Goal: Task Accomplishment & Management: Use online tool/utility

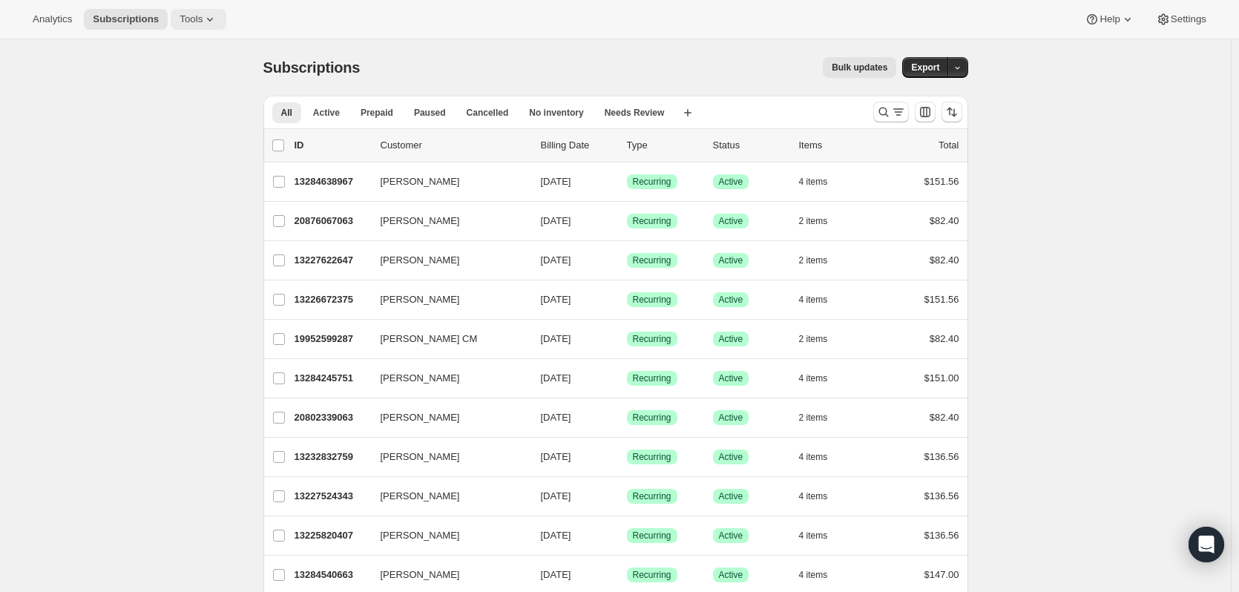
click at [180, 22] on span "Tools" at bounding box center [190, 19] width 23 height 12
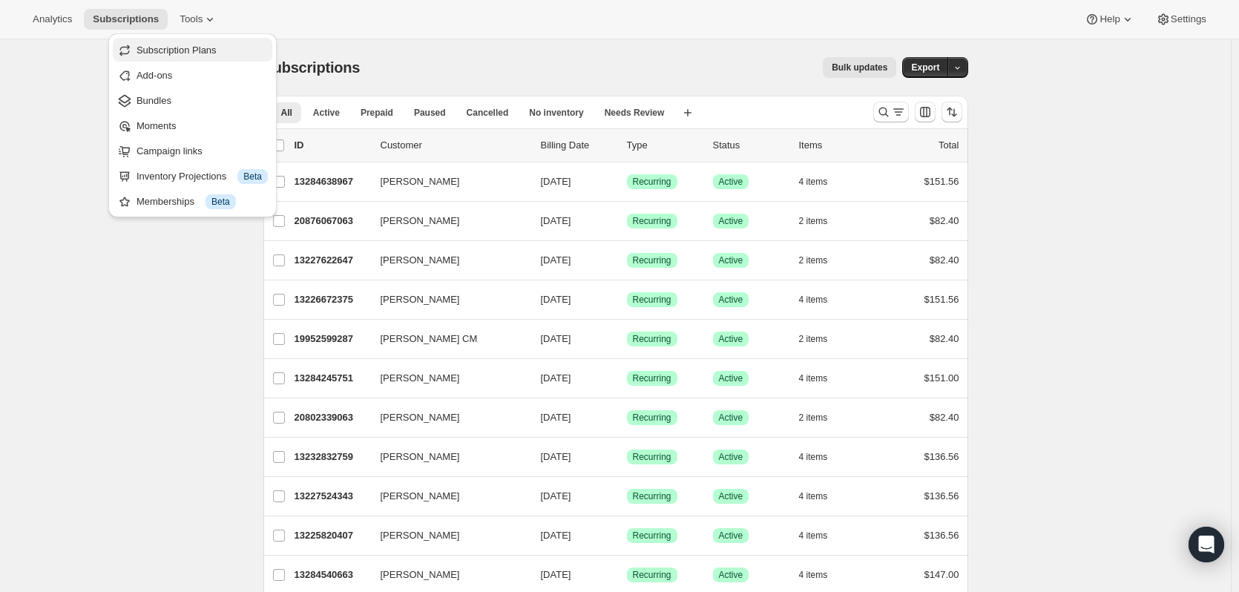
click at [179, 47] on span "Subscription Plans" at bounding box center [176, 50] width 80 height 11
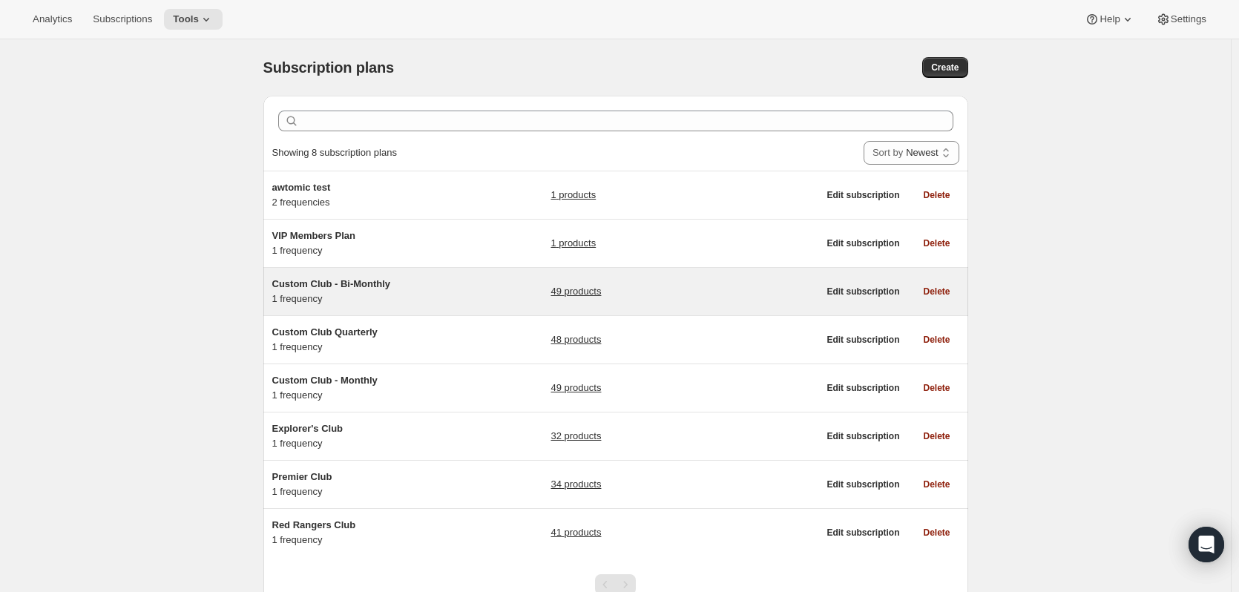
click at [577, 291] on link "49 products" at bounding box center [575, 291] width 50 height 15
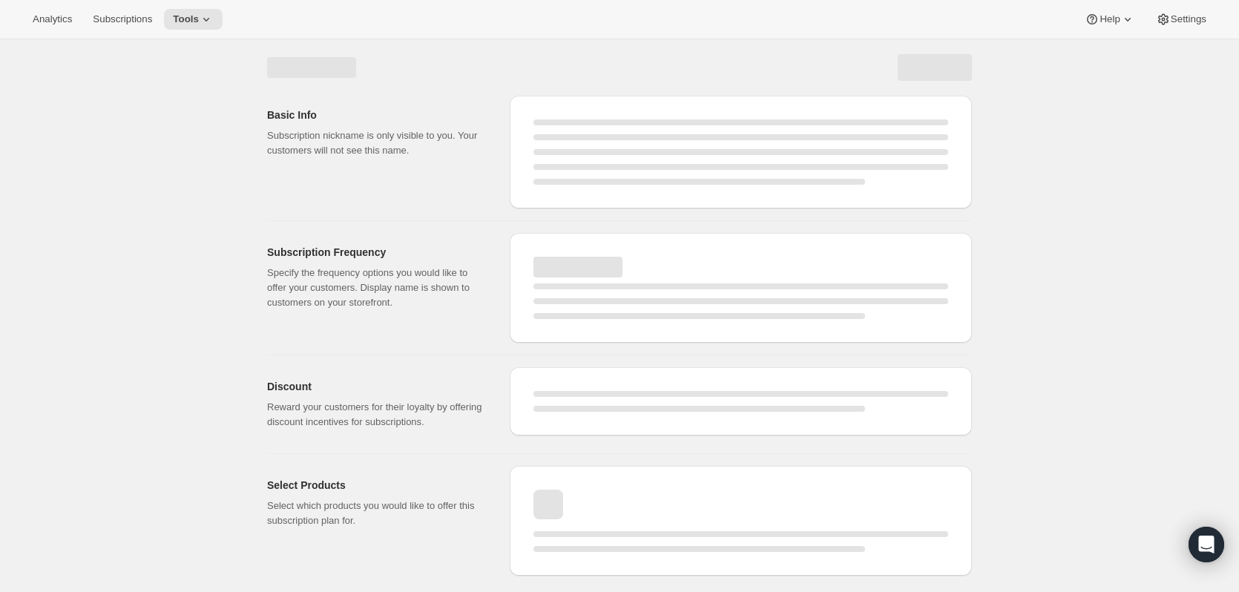
select select "WEEK"
select select "MONTH"
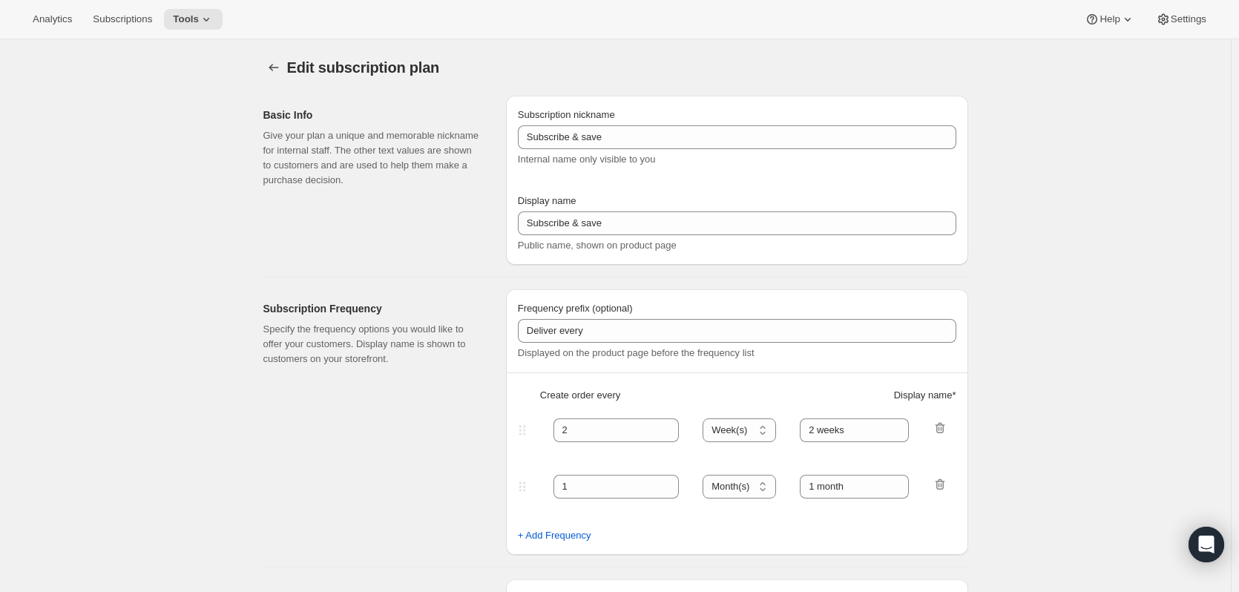
checkbox input "true"
type input "Custom Club - Bi-Monthly"
select select "MONTH"
type input "2 Months"
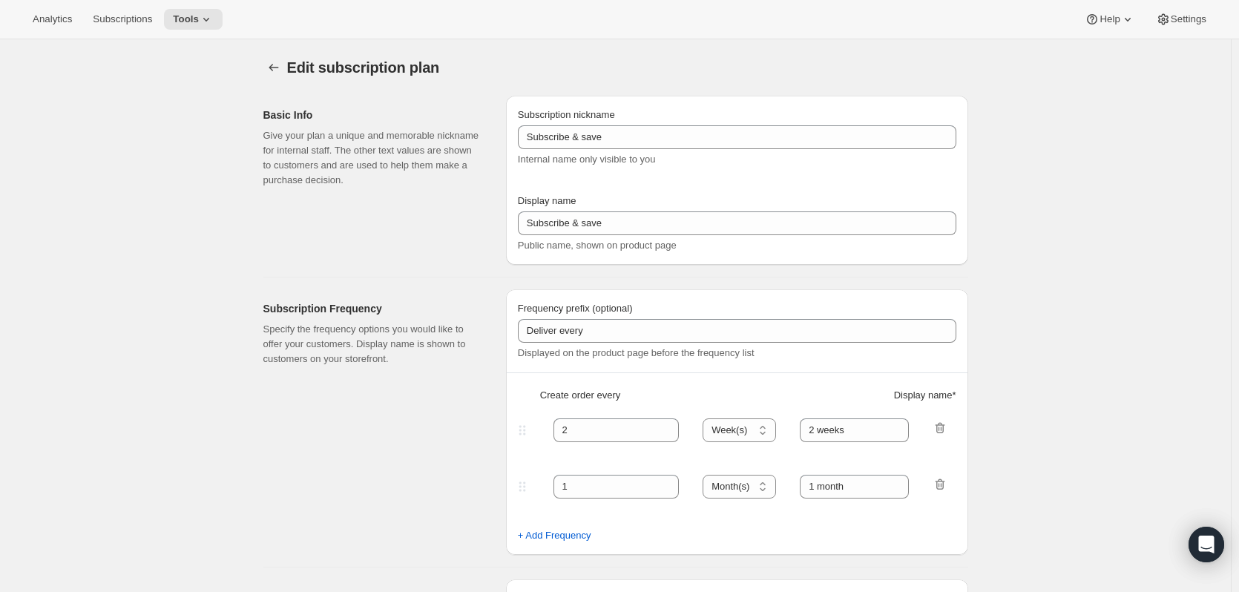
type input "20"
checkbox input "true"
select select "YEARDAY"
select select "2"
select select "4"
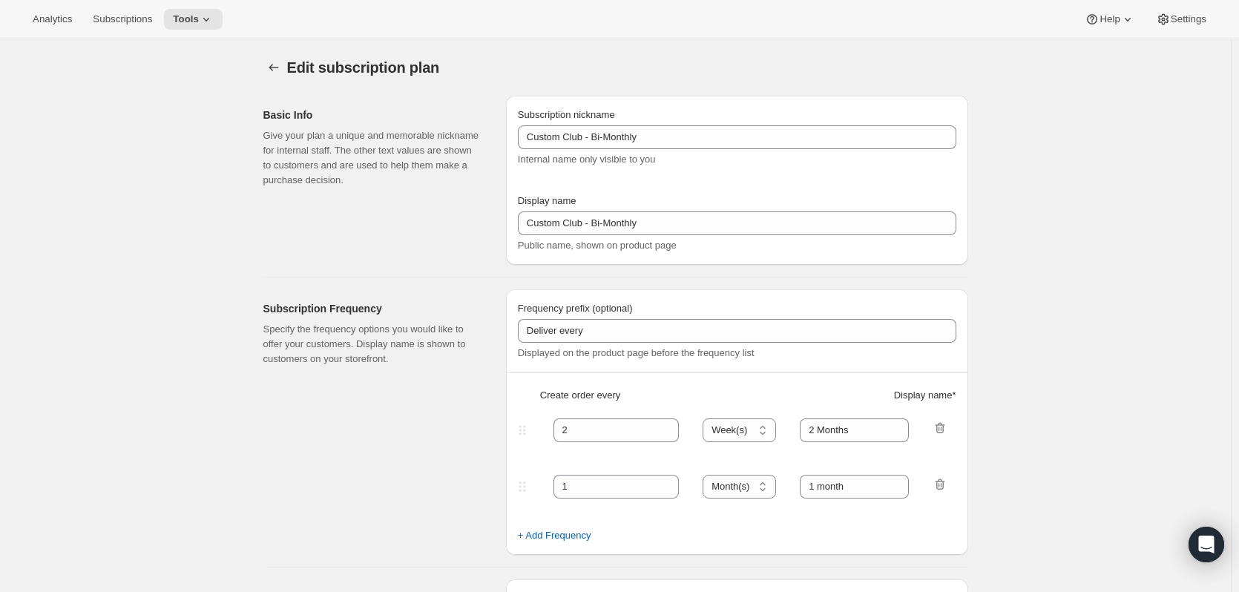
select select "6"
select select "8"
select select "10"
select select "12"
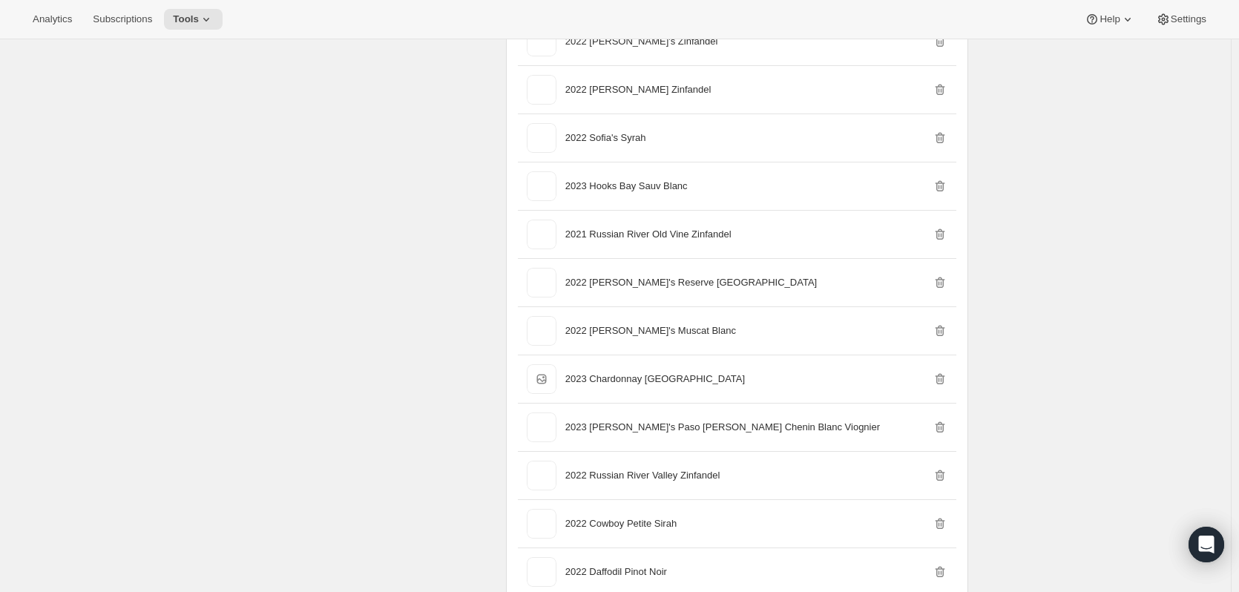
scroll to position [2151, 0]
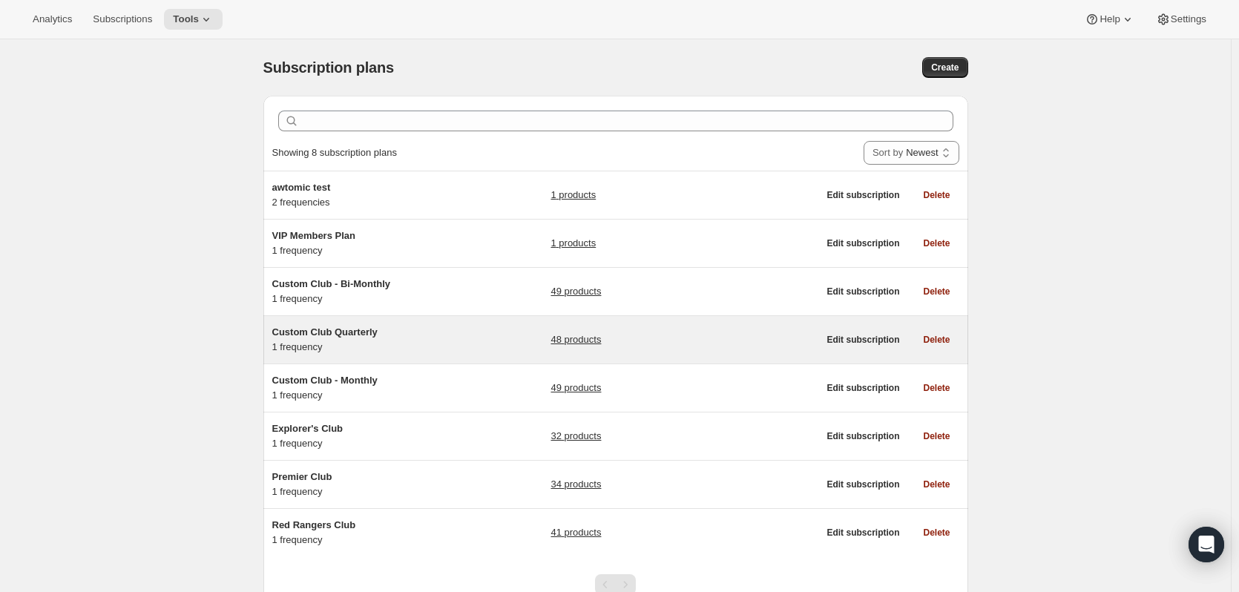
click at [571, 334] on link "48 products" at bounding box center [575, 339] width 50 height 15
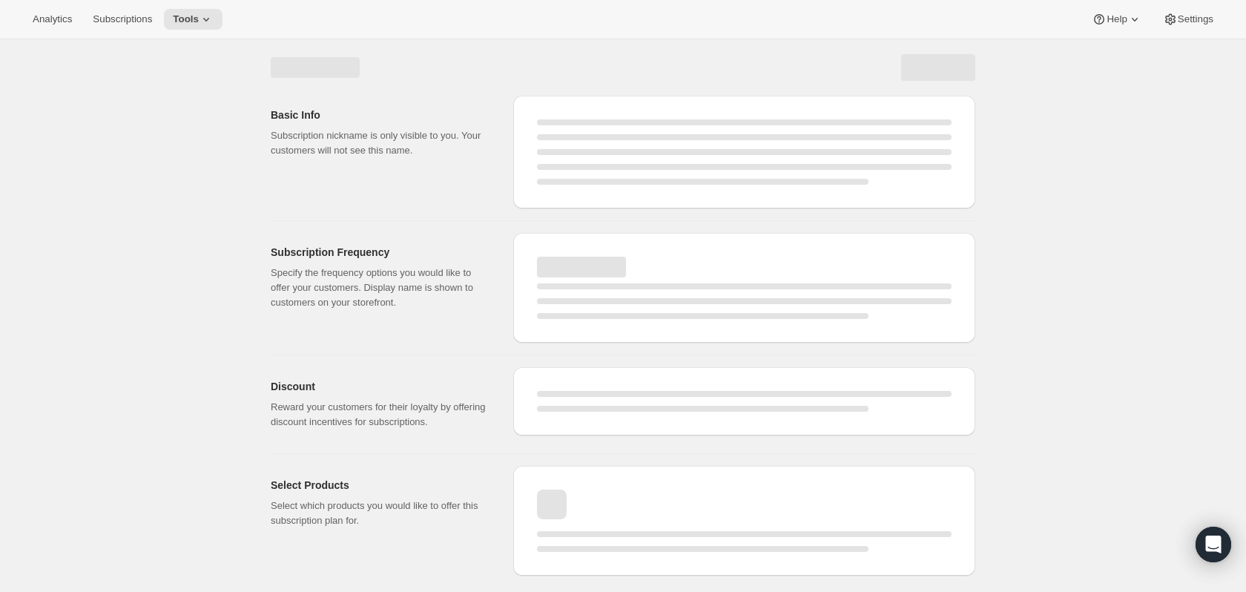
select select "WEEK"
select select "MONTH"
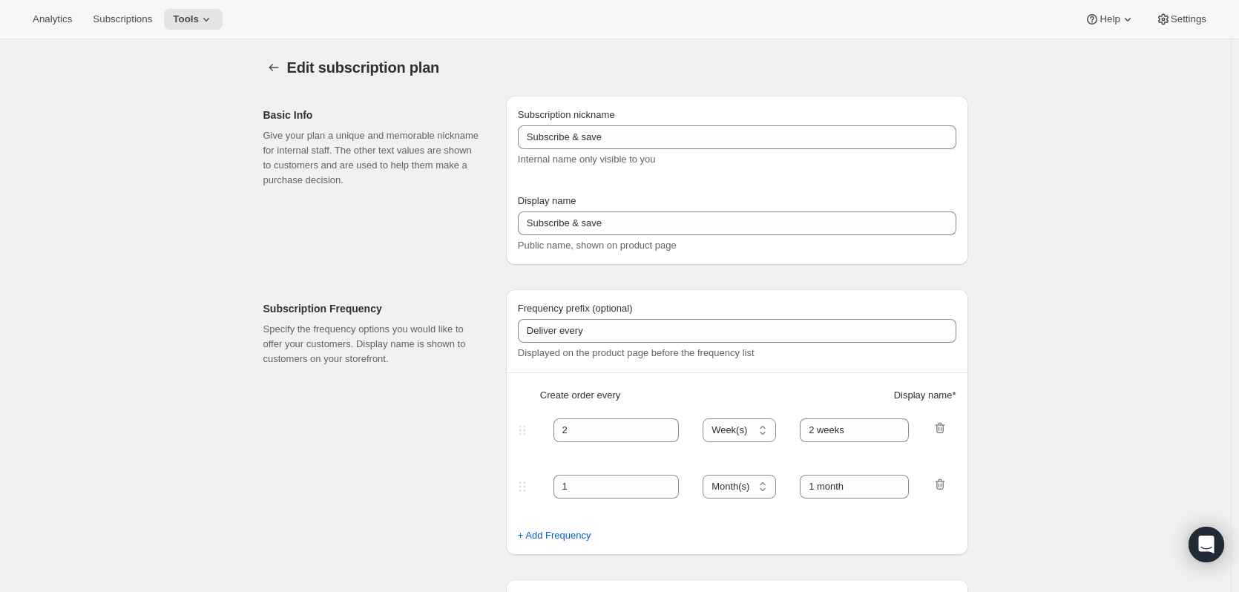
type input "Custom Club Quarterly"
type input "3"
select select "MONTH"
type input "3 Months"
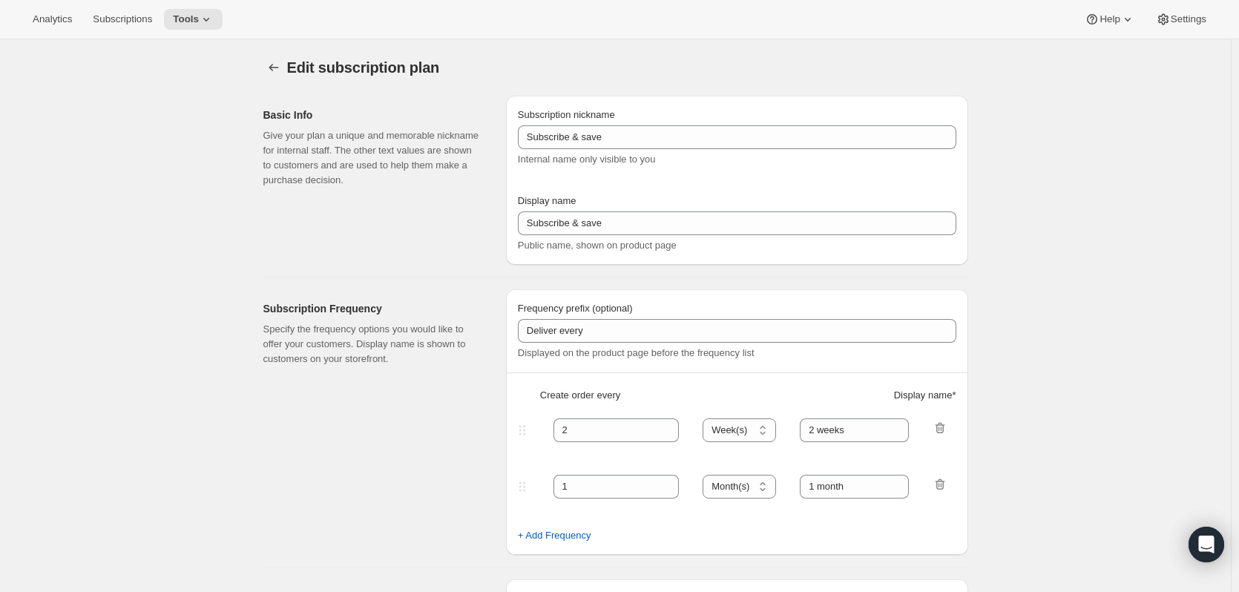
type input "20"
checkbox input "true"
select select "YEARDAY"
select select "6"
select select "4"
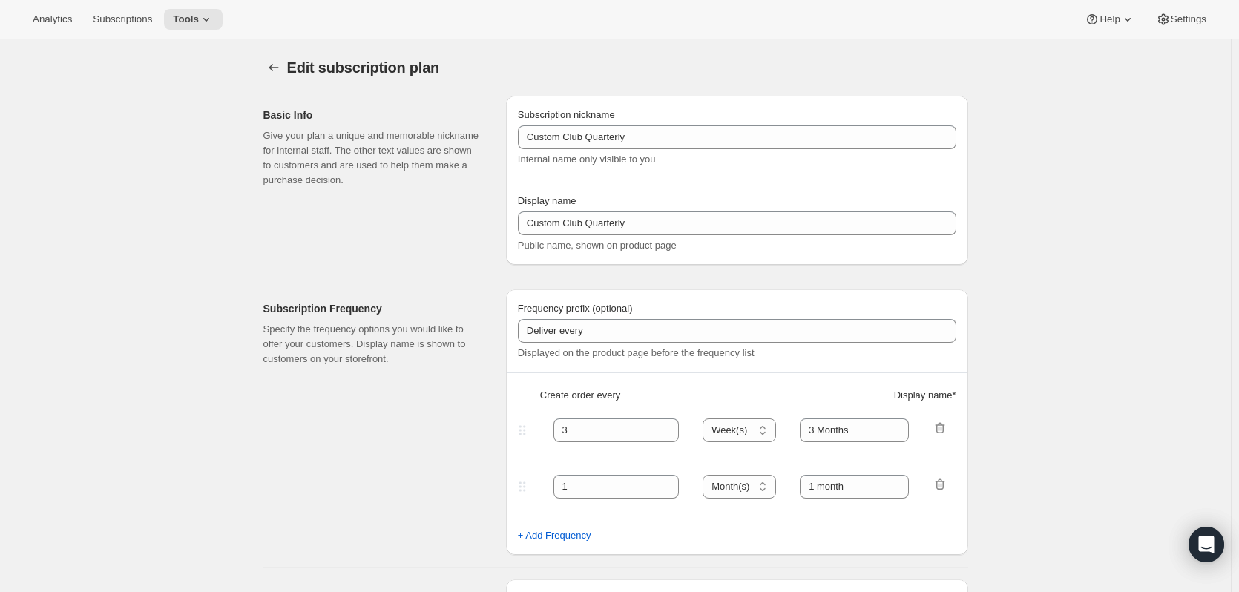
select select "7"
select select "10"
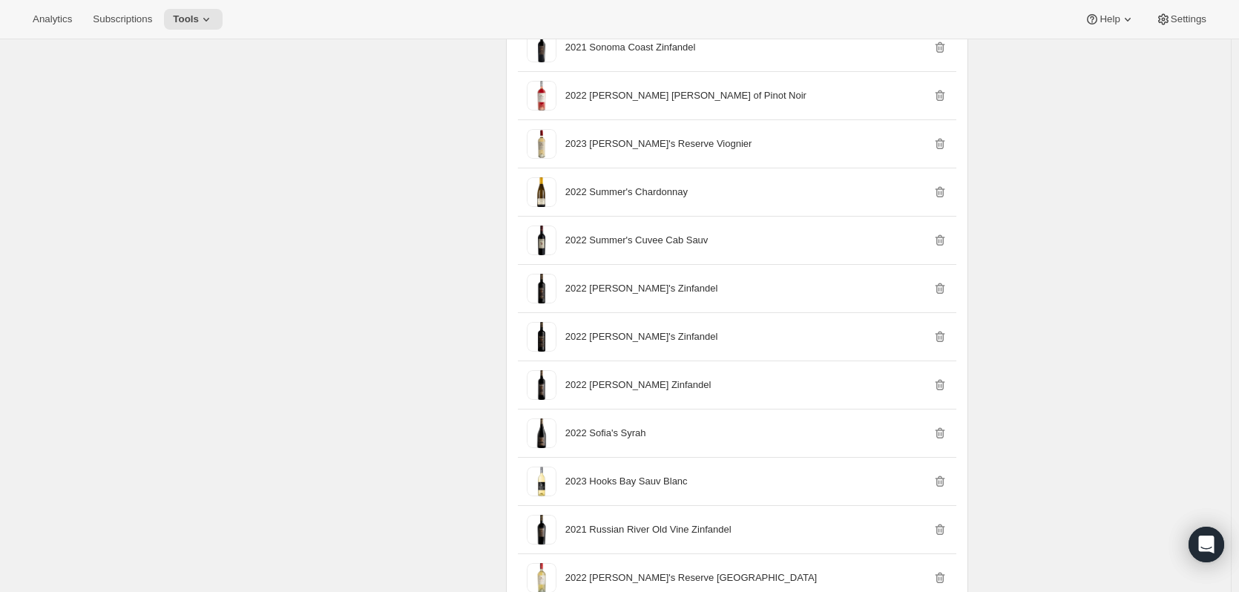
scroll to position [2003, 0]
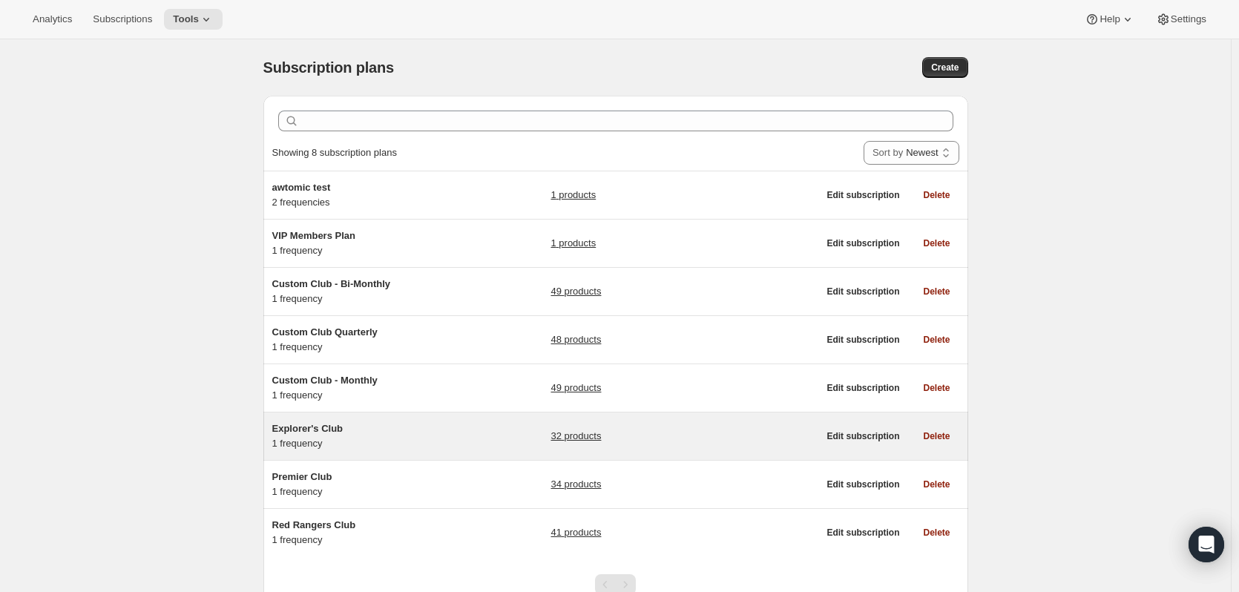
click at [569, 432] on link "32 products" at bounding box center [575, 436] width 50 height 15
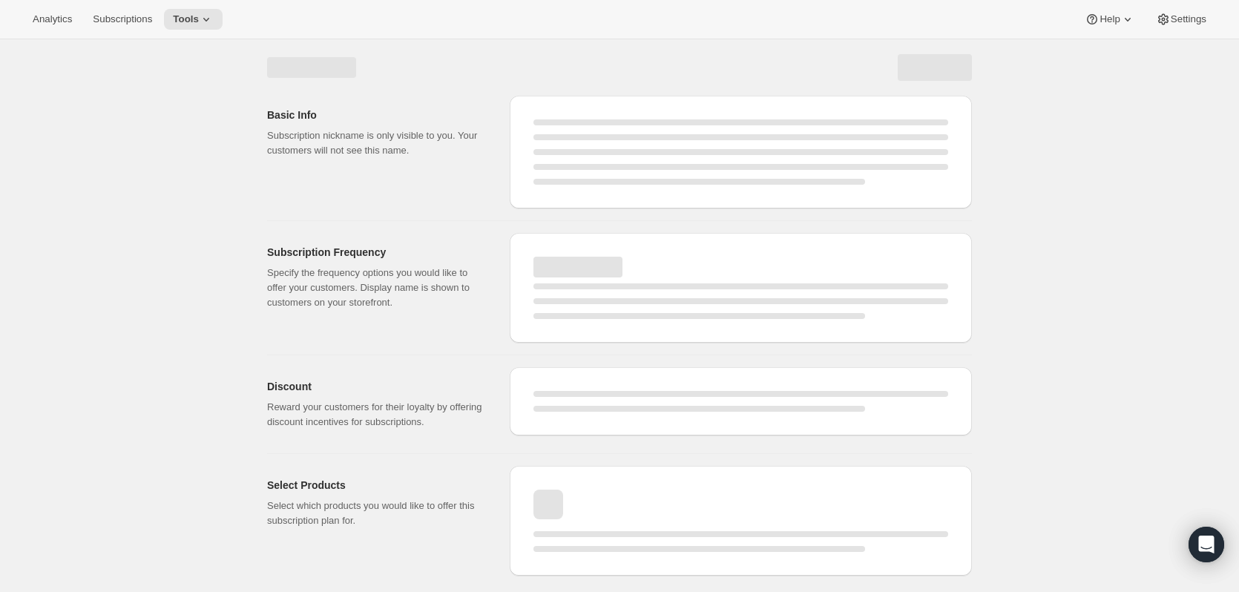
select select "WEEK"
select select "MONTH"
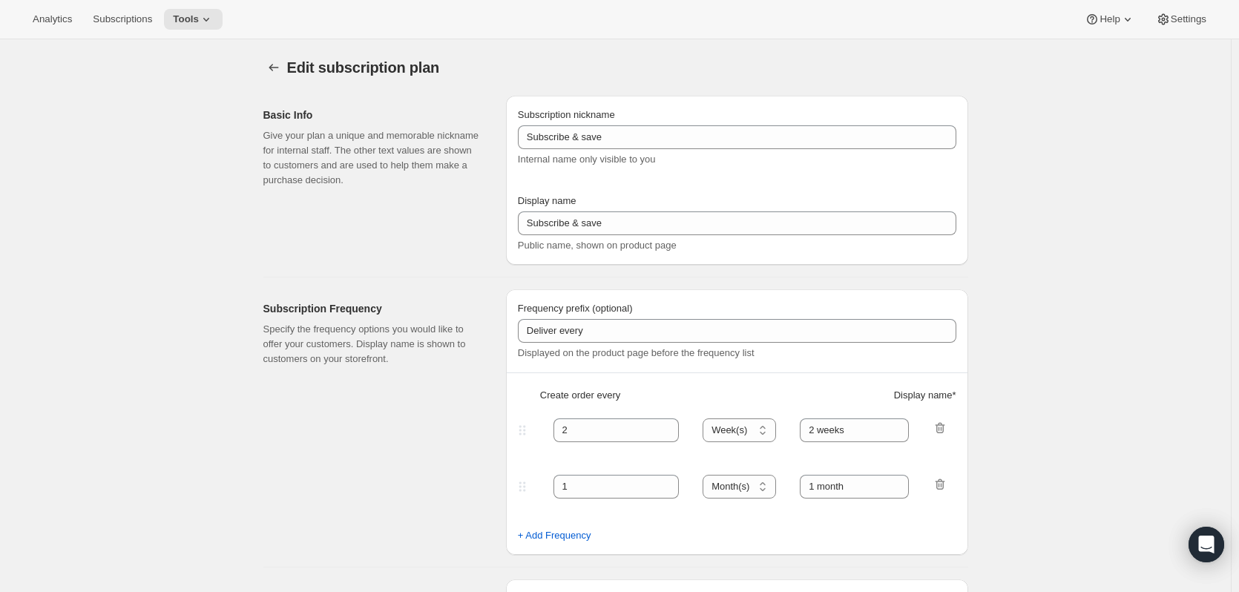
type input "Explorer's Club"
type input "3"
select select "MONTH"
type input "3 Months"
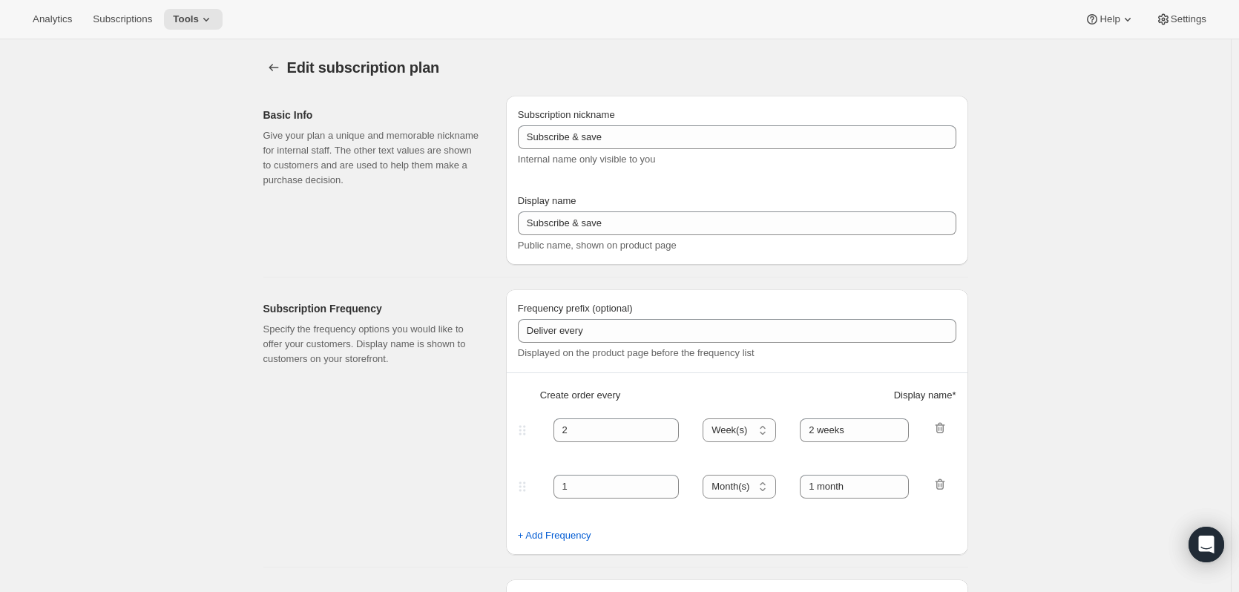
type input "20"
checkbox input "true"
select select "YEARDAY"
select select "4"
select select "7"
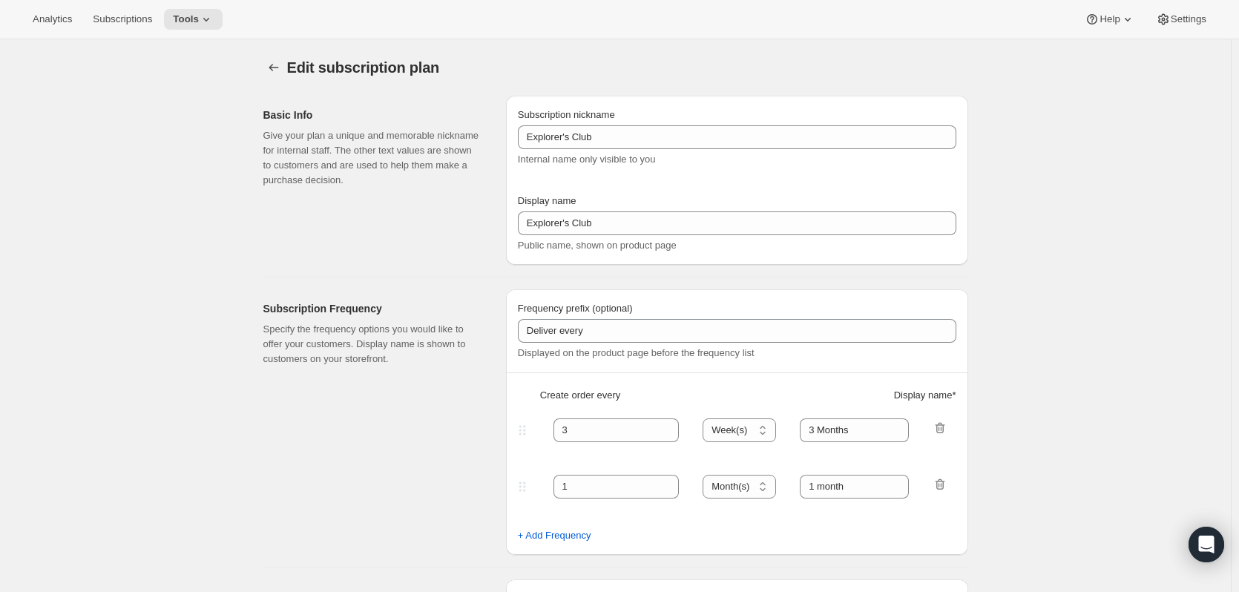
select select "10"
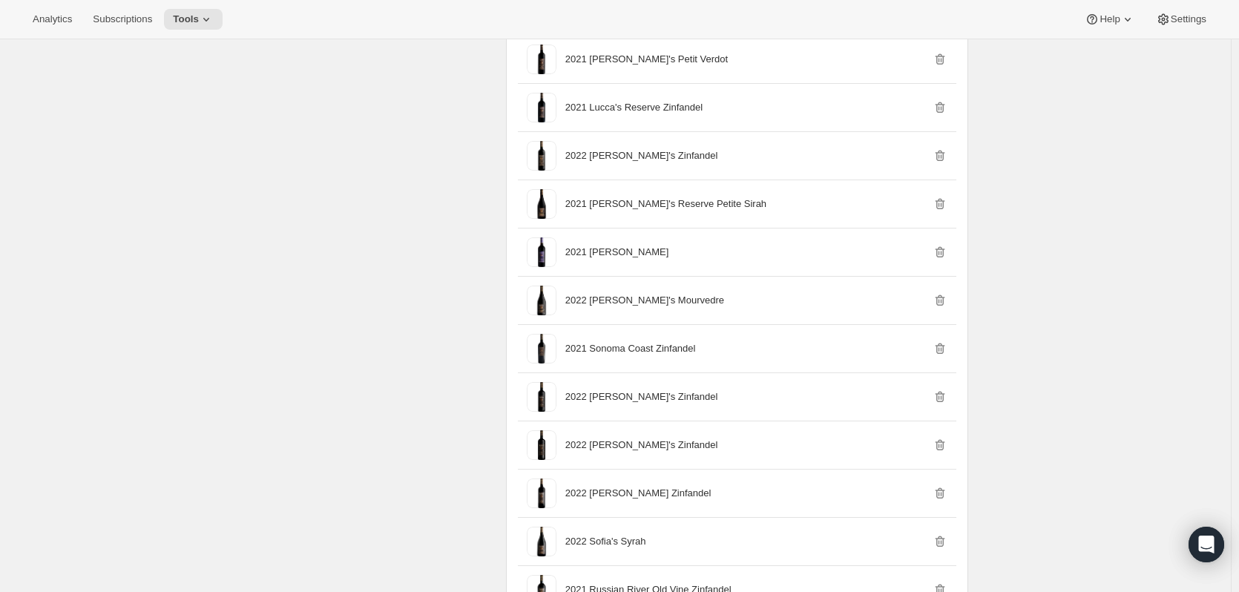
scroll to position [1632, 0]
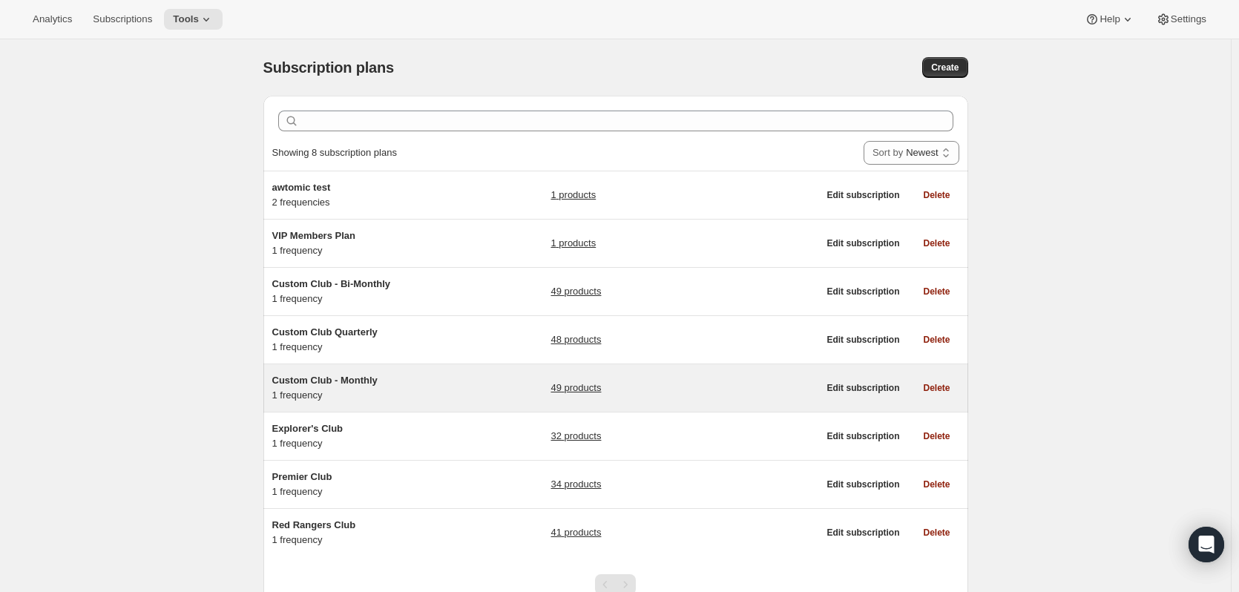
click at [568, 384] on link "49 products" at bounding box center [575, 388] width 50 height 15
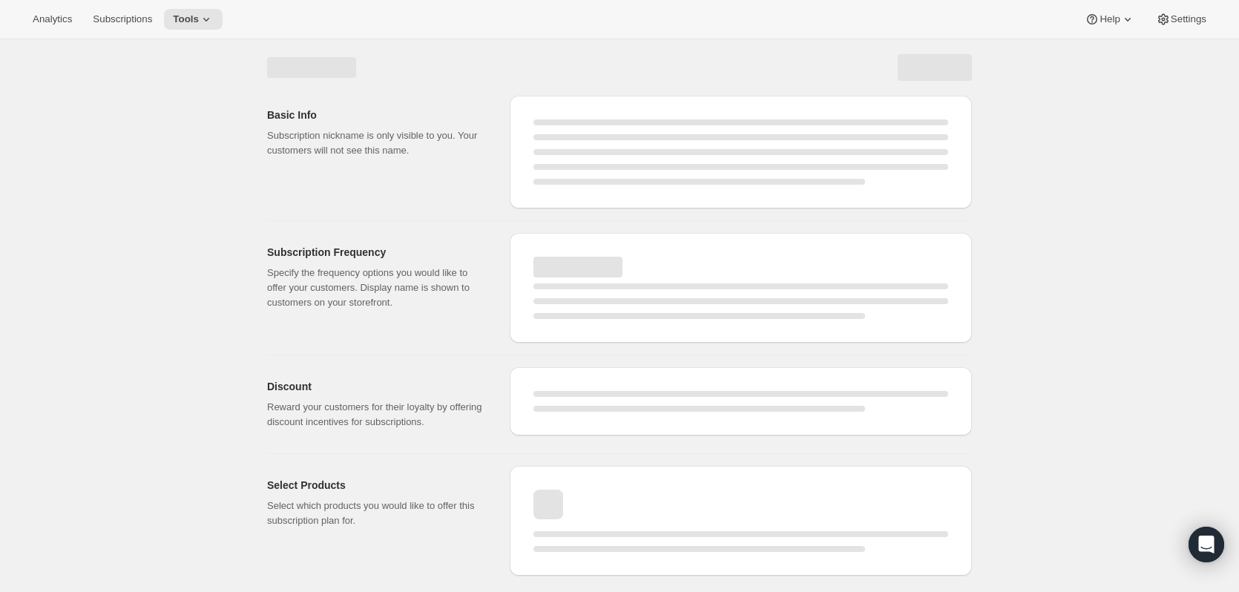
select select "WEEK"
select select "MONTH"
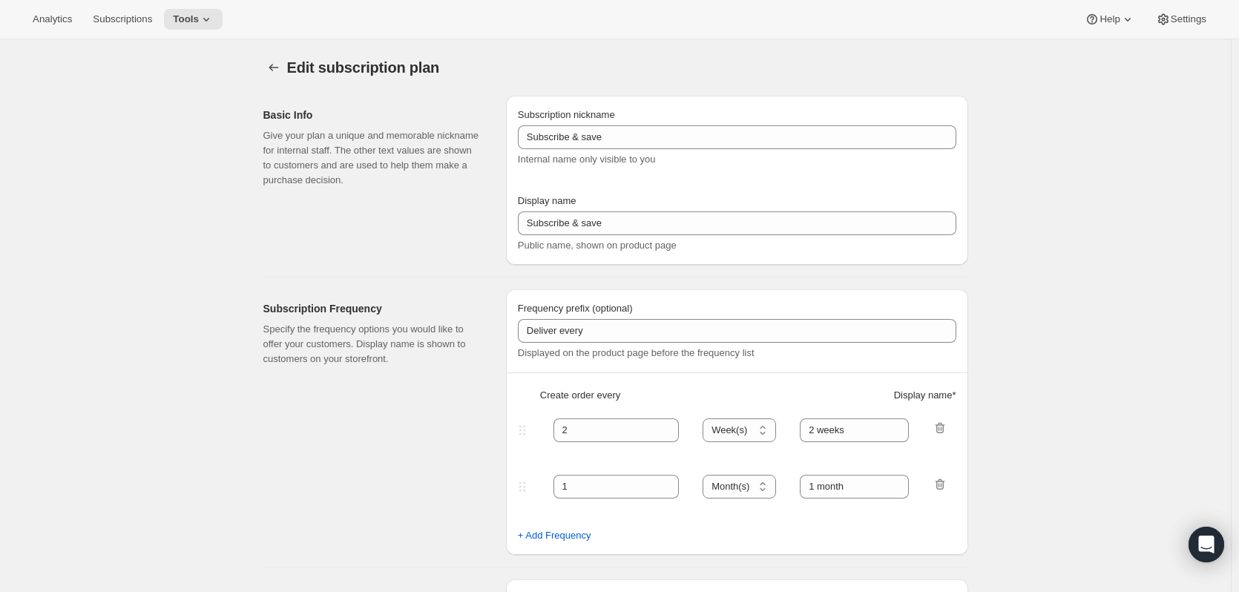
type input "Custom Club - Monthly"
type input "1"
select select "MONTH"
type input "1 Month"
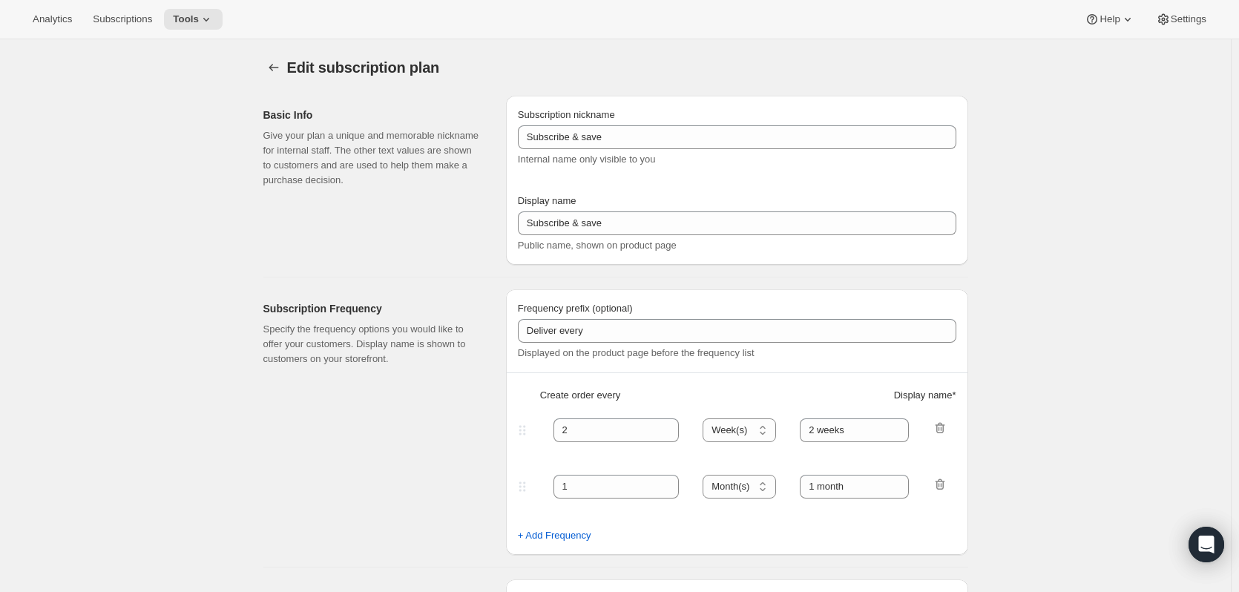
type input "20"
checkbox input "true"
select select "MONTHDAY"
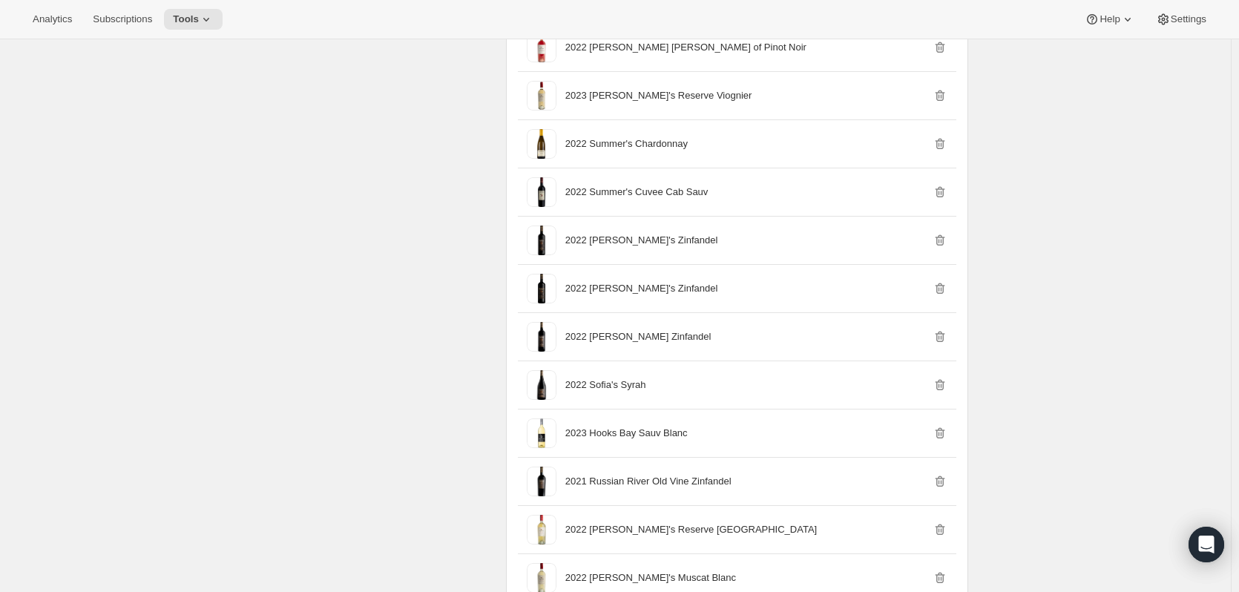
scroll to position [2003, 0]
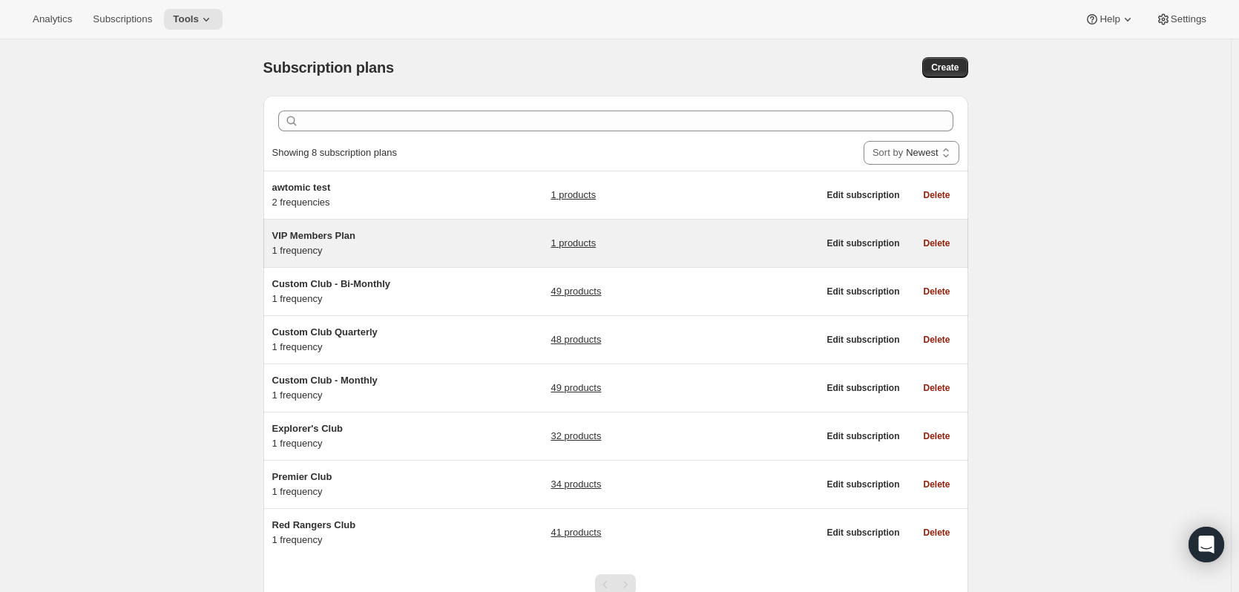
scroll to position [65, 0]
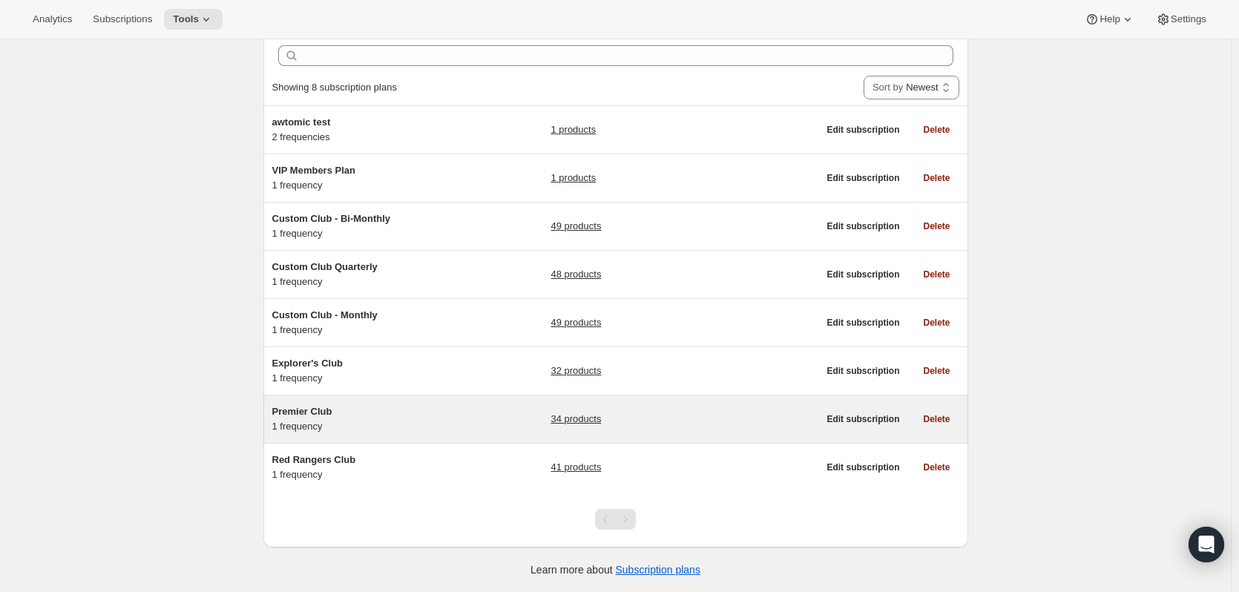
click at [571, 416] on link "34 products" at bounding box center [575, 419] width 50 height 15
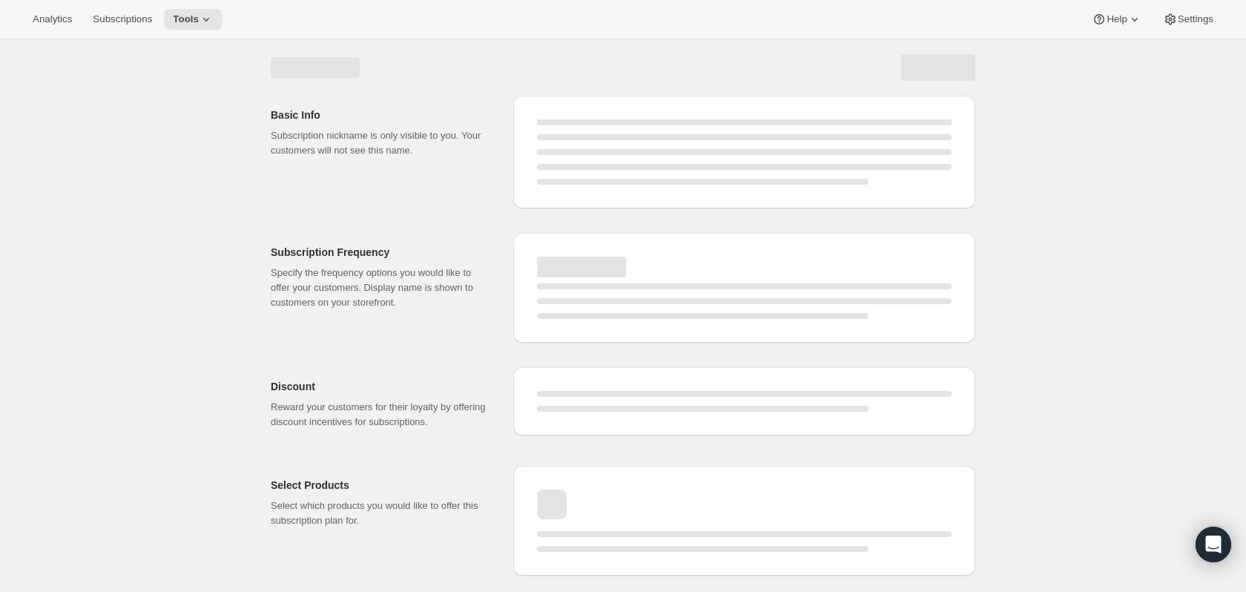
select select "WEEK"
select select "MONTH"
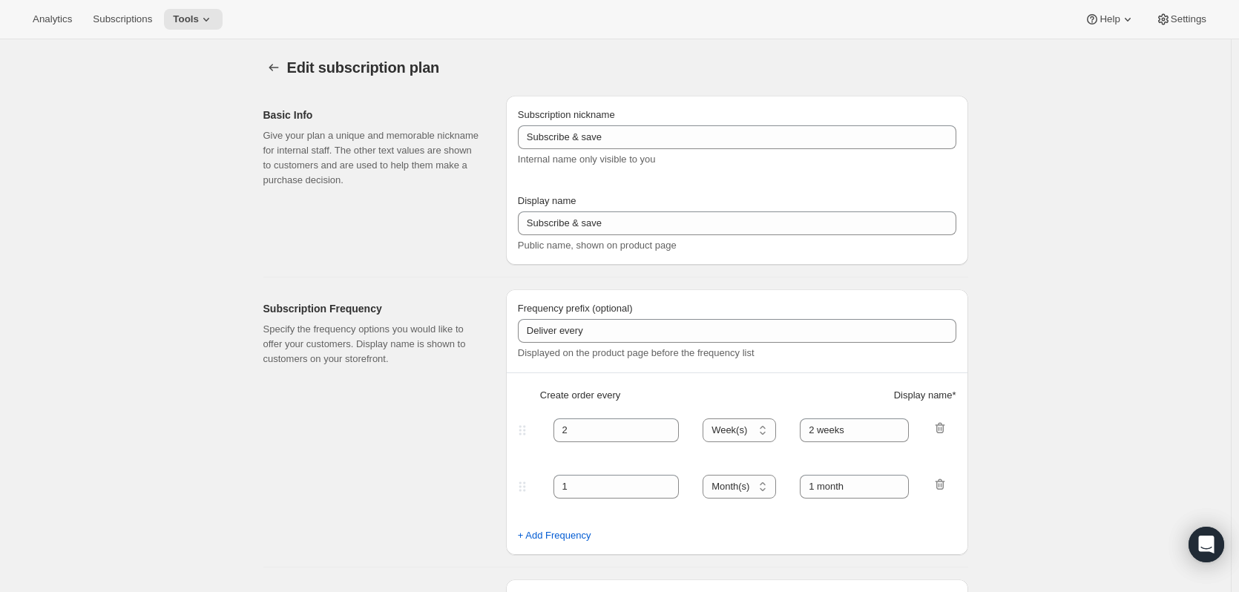
type input "Premier Club"
type input "1"
select select "MONTH"
type input "1 Month"
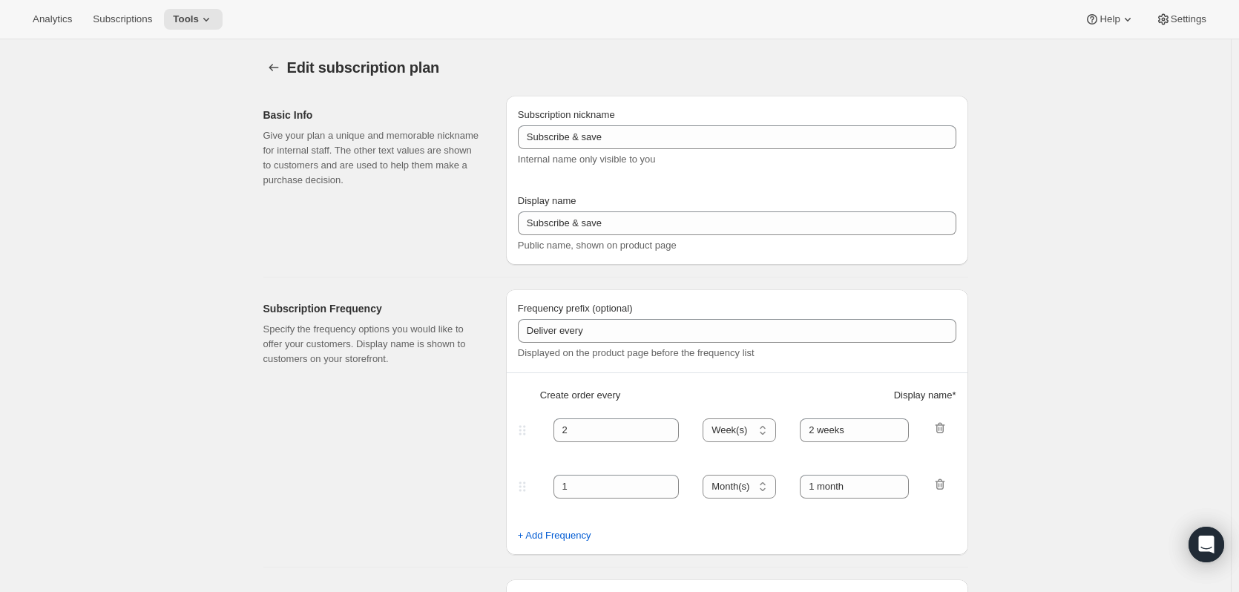
type input "20"
checkbox input "true"
select select "MONTHDAY"
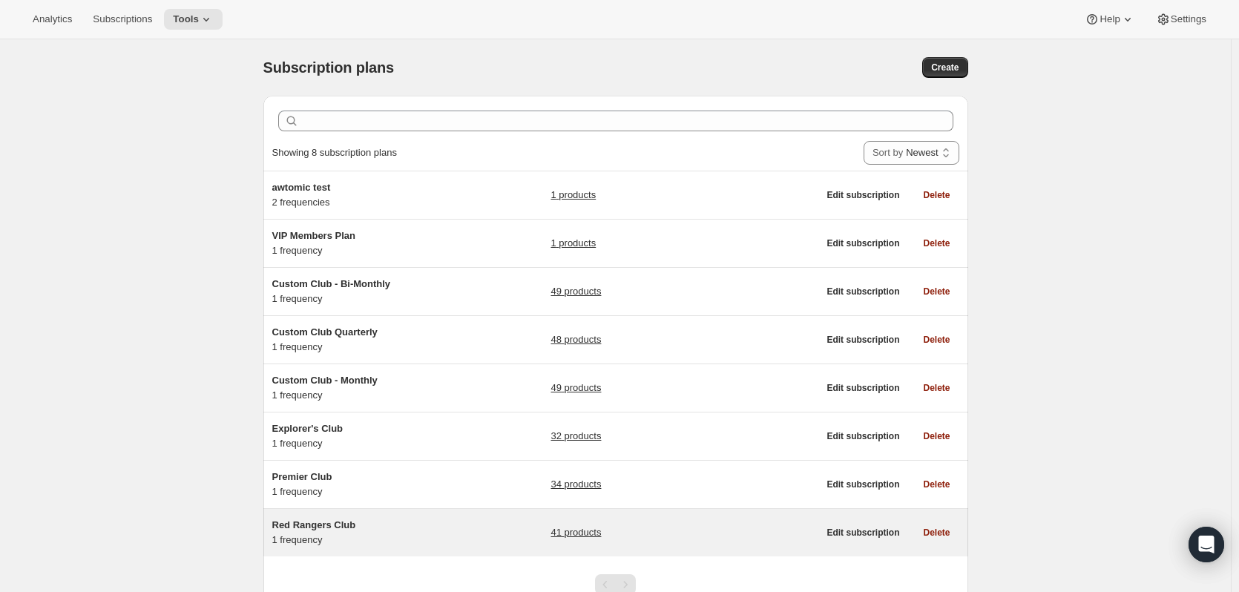
click at [582, 527] on link "41 products" at bounding box center [575, 532] width 50 height 15
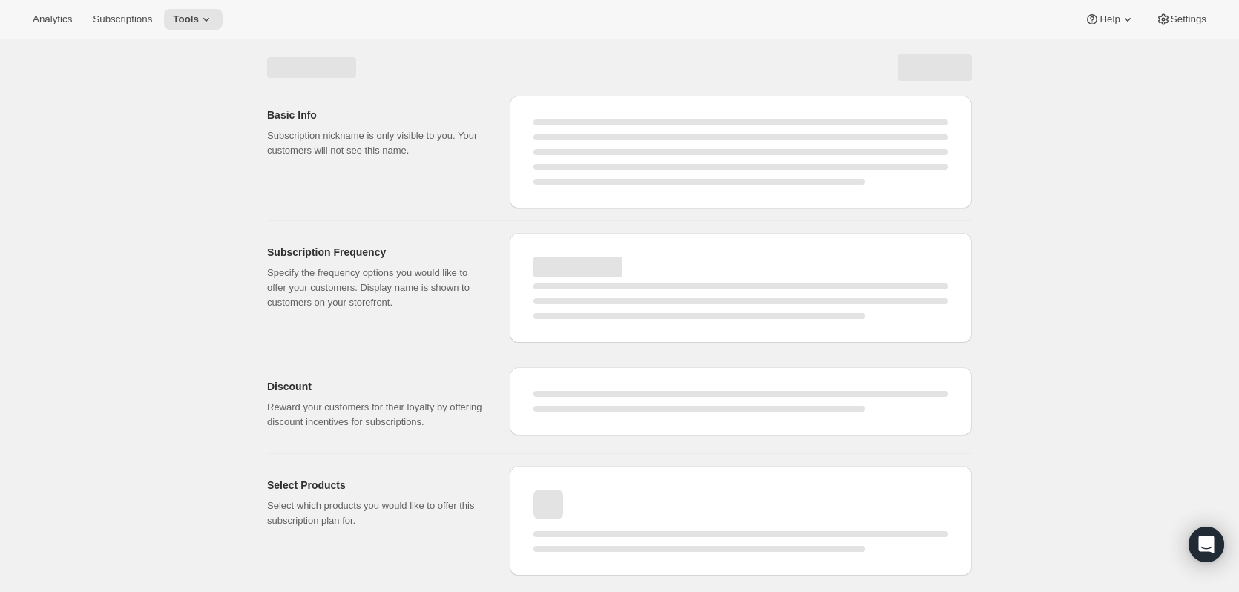
select select "WEEK"
select select "MONTH"
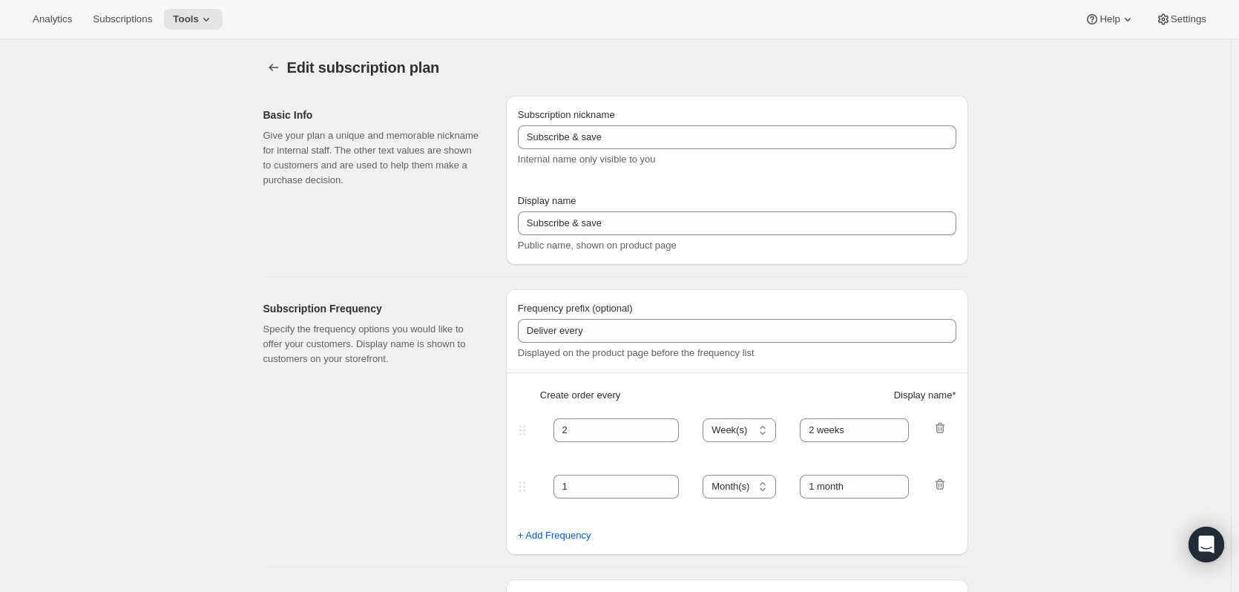
type input "Red Rangers Club"
select select "MONTH"
type input "2 Months"
type input "20"
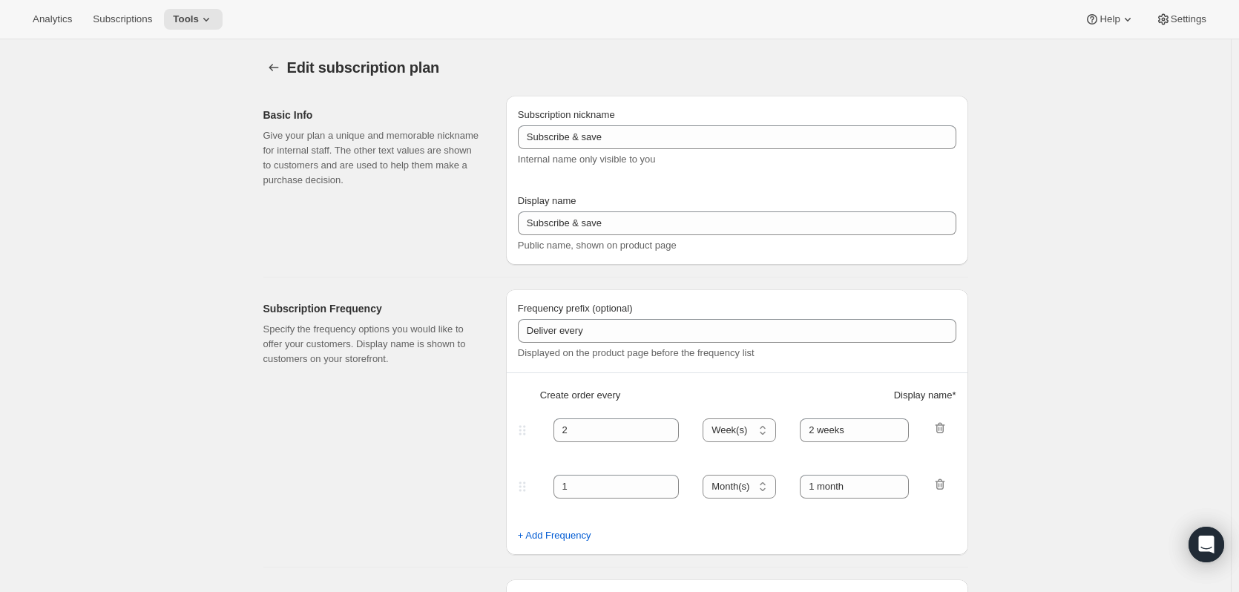
checkbox input "true"
select select "YEARDAY"
select select "2"
select select "4"
select select "6"
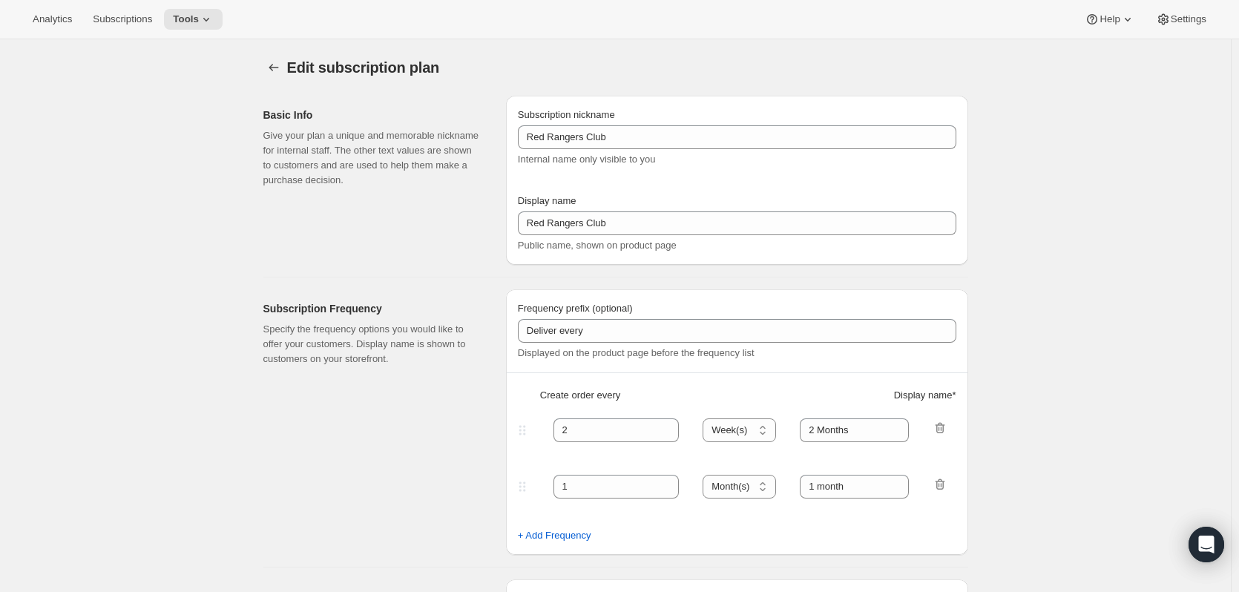
select select "8"
select select "10"
select select "12"
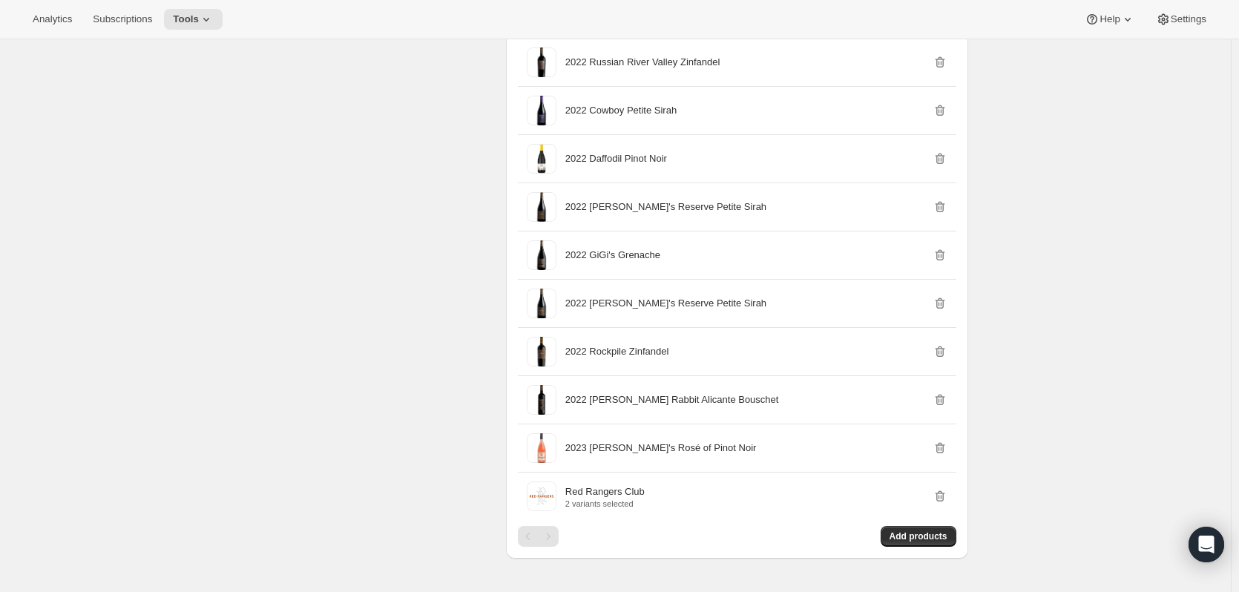
scroll to position [2373, 0]
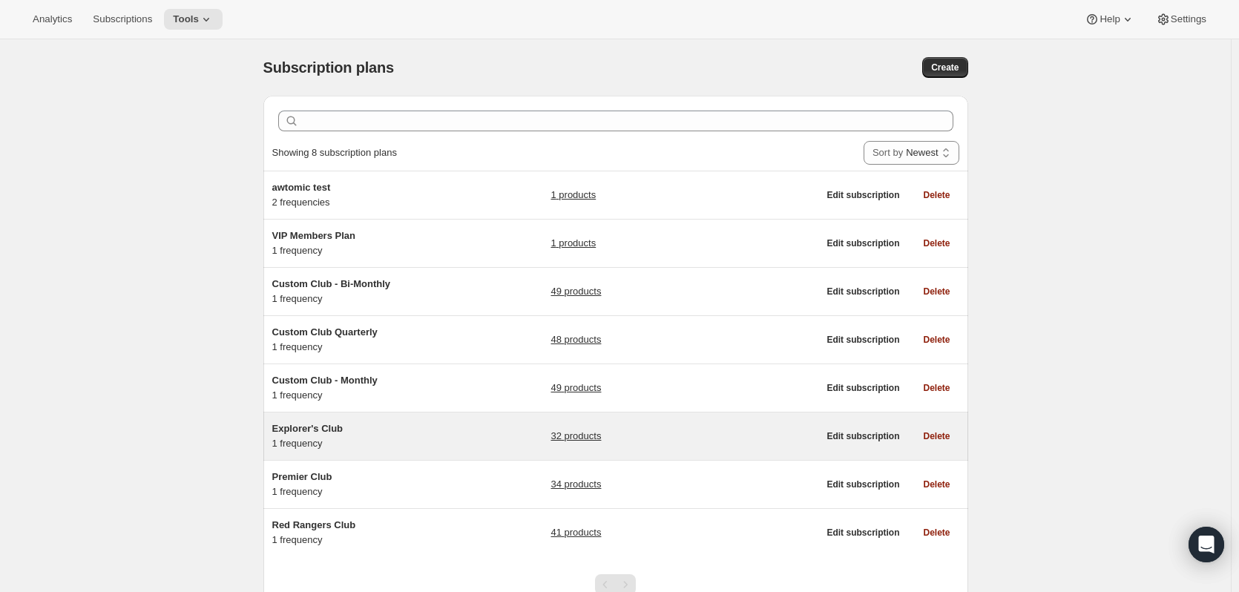
click at [577, 437] on link "32 products" at bounding box center [575, 436] width 50 height 15
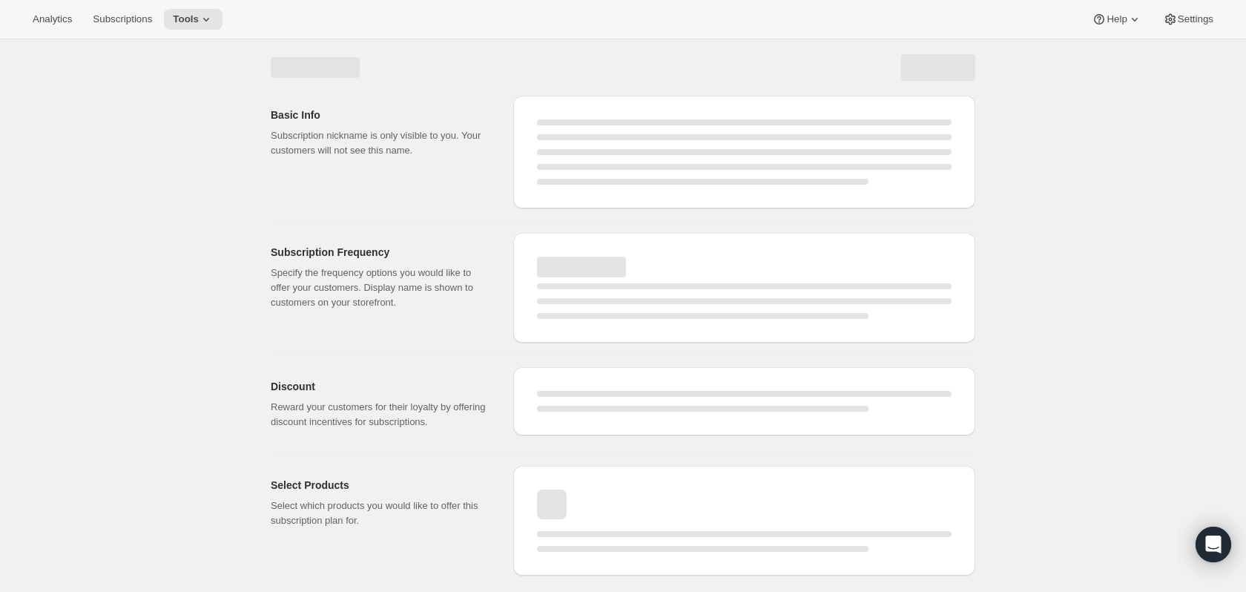
select select "WEEK"
select select "MONTH"
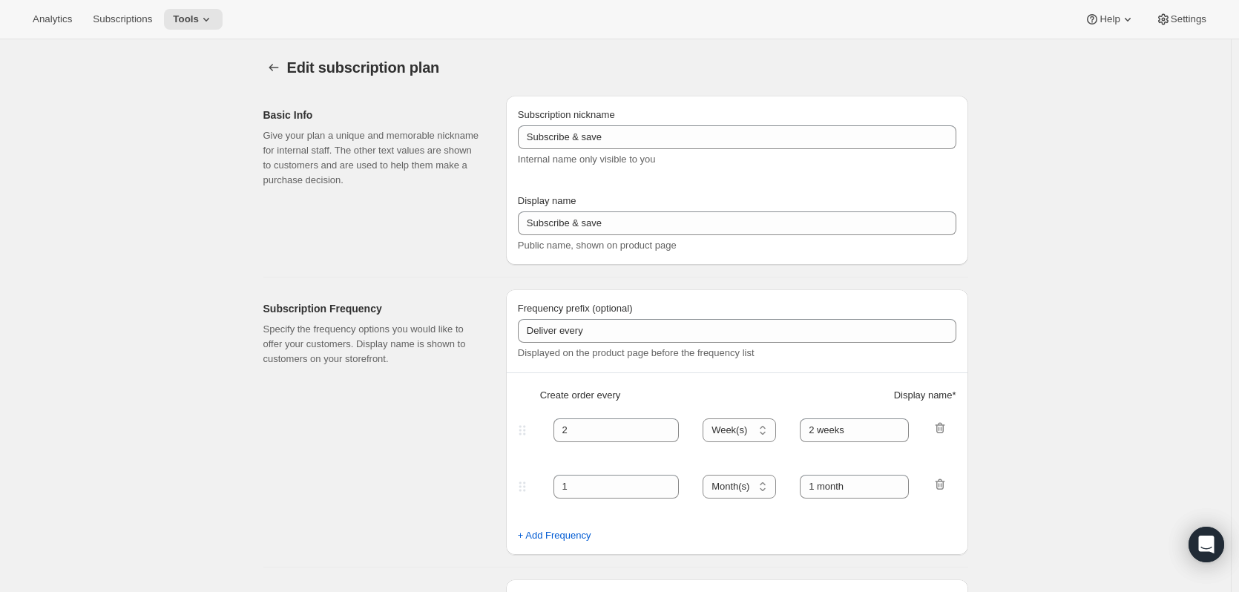
type input "Explorer's Club"
type input "3"
select select "MONTH"
type input "3 Months"
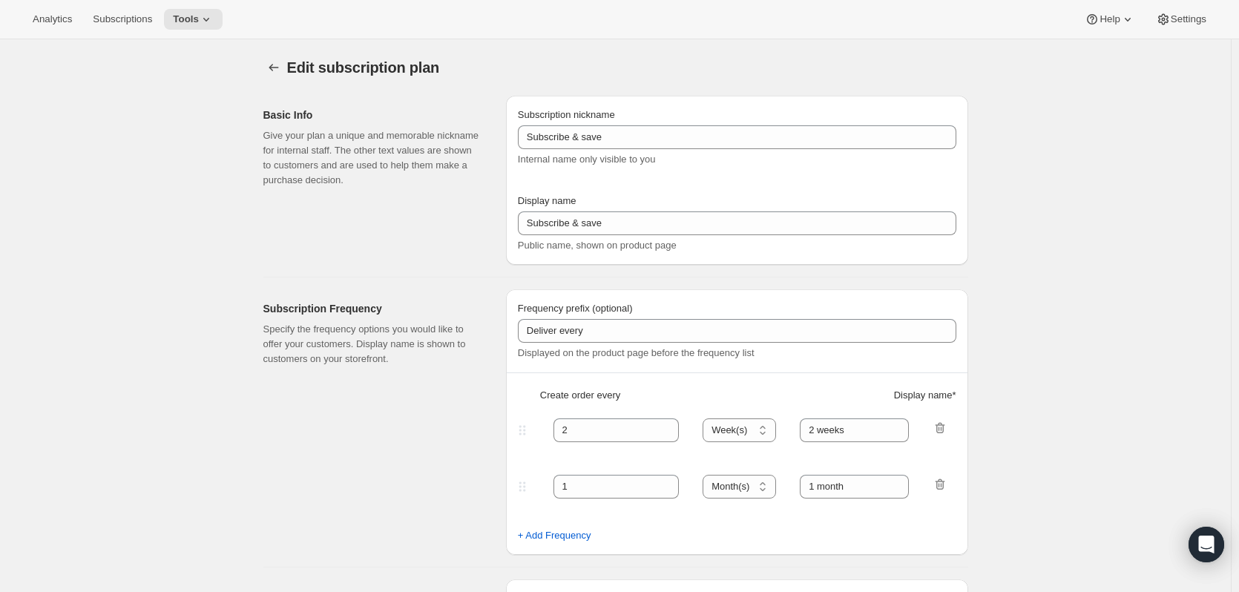
type input "20"
checkbox input "true"
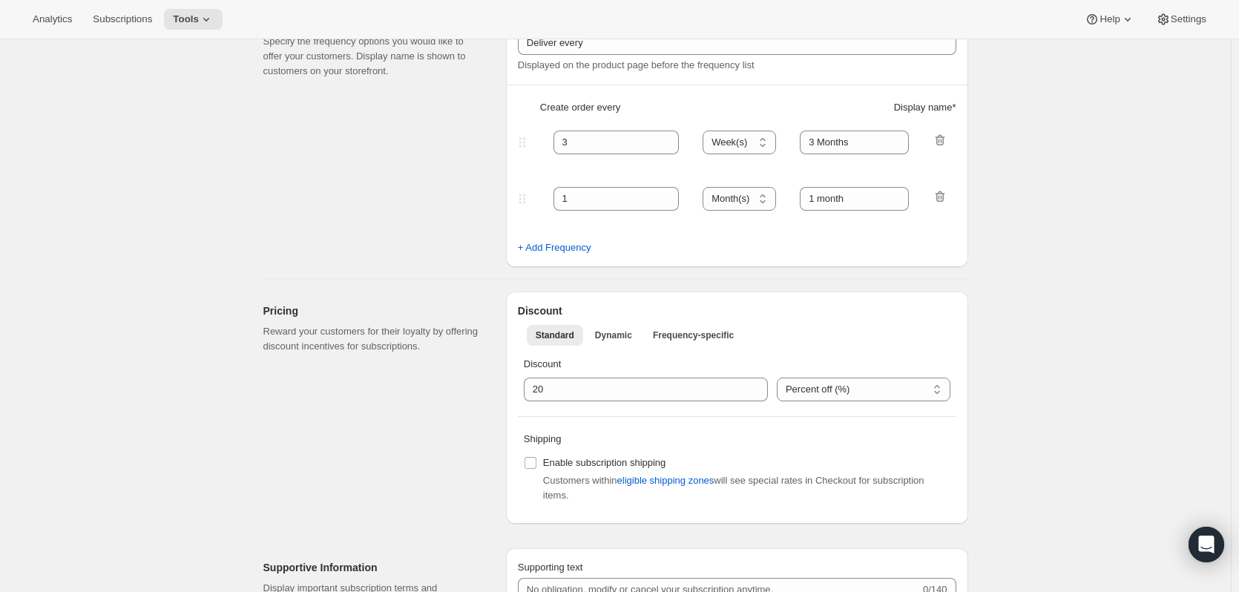
select select "YEARDAY"
select select "4"
select select "7"
select select "10"
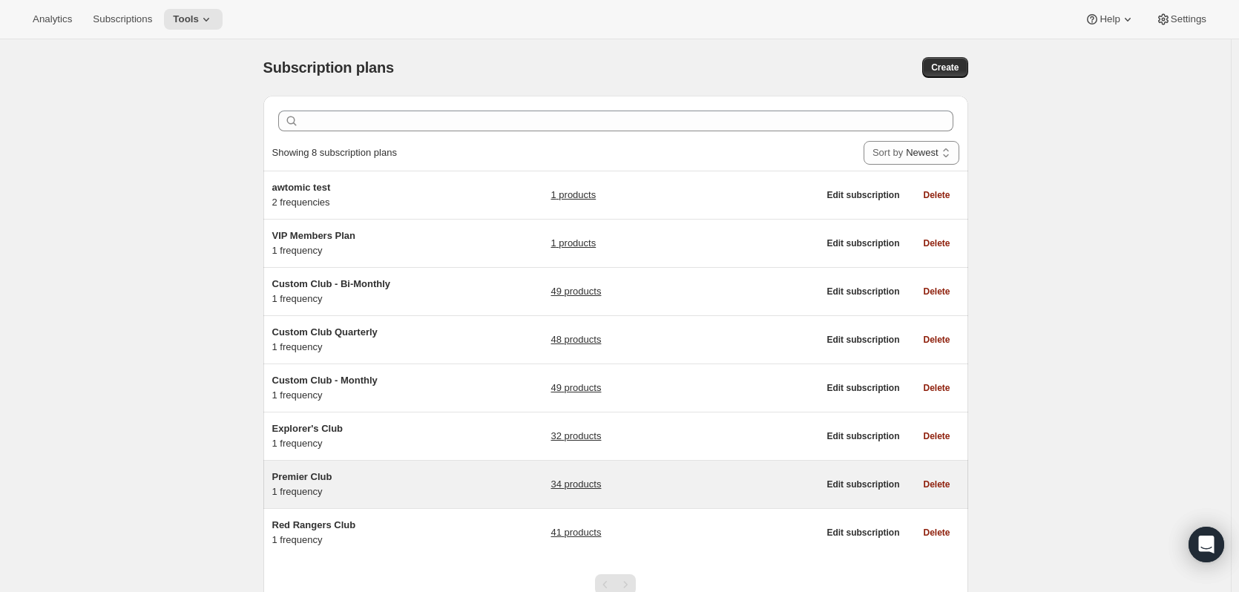
click at [579, 486] on link "34 products" at bounding box center [575, 484] width 50 height 15
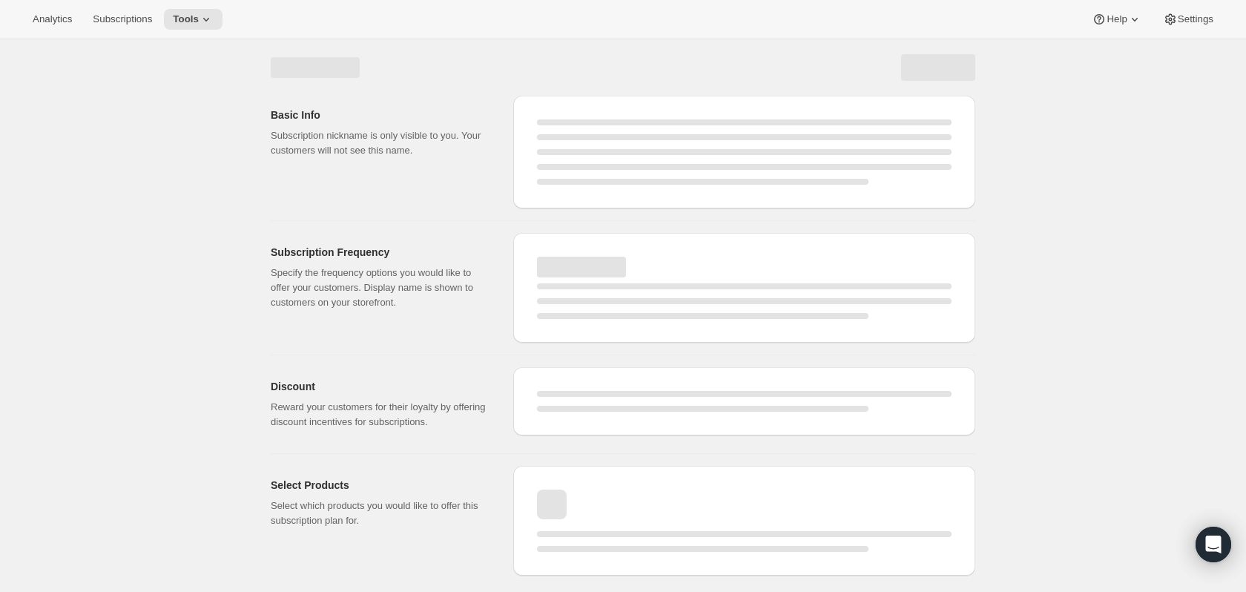
select select "WEEK"
select select "MONTH"
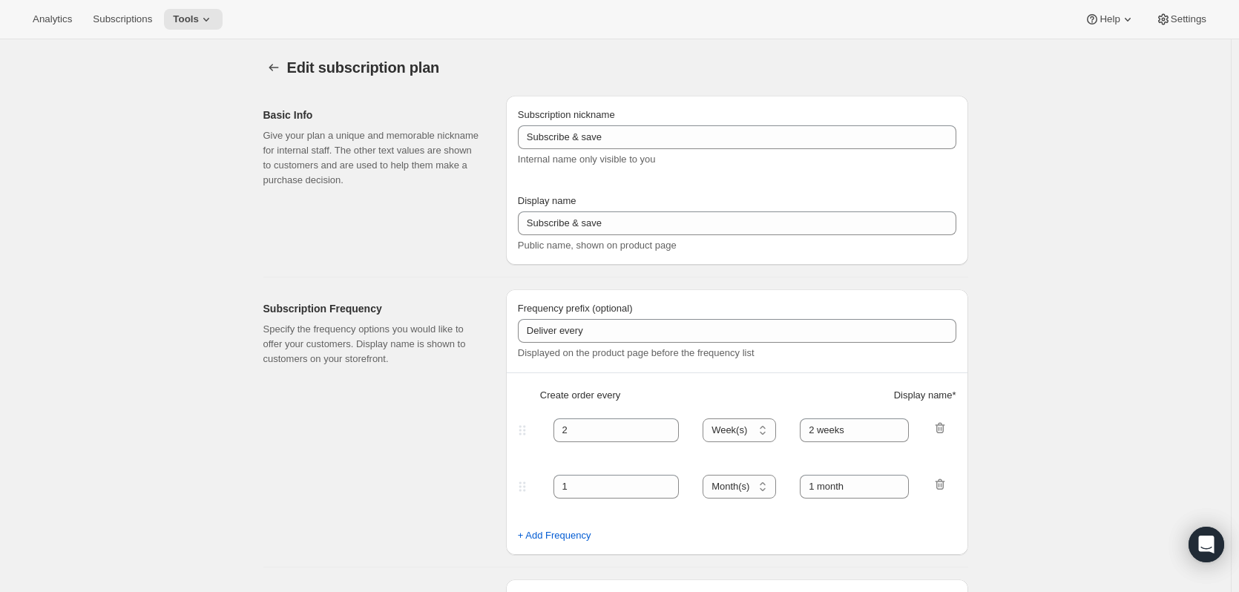
type input "Premier Club"
type input "1"
select select "MONTH"
type input "1 Month"
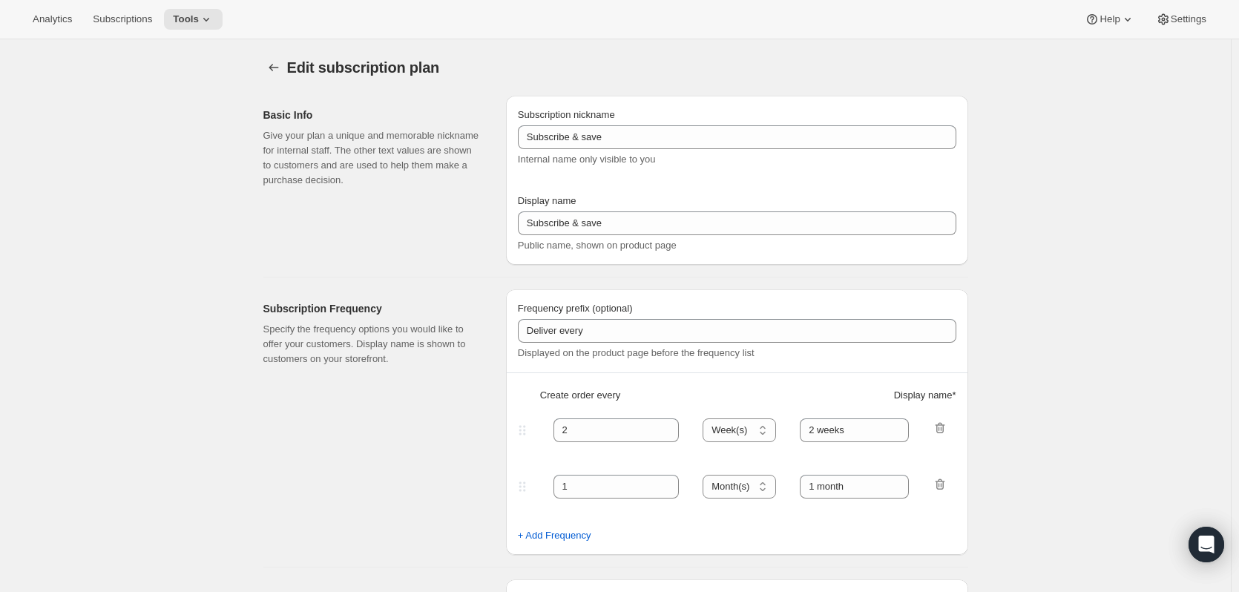
type input "20"
checkbox input "true"
select select "MONTHDAY"
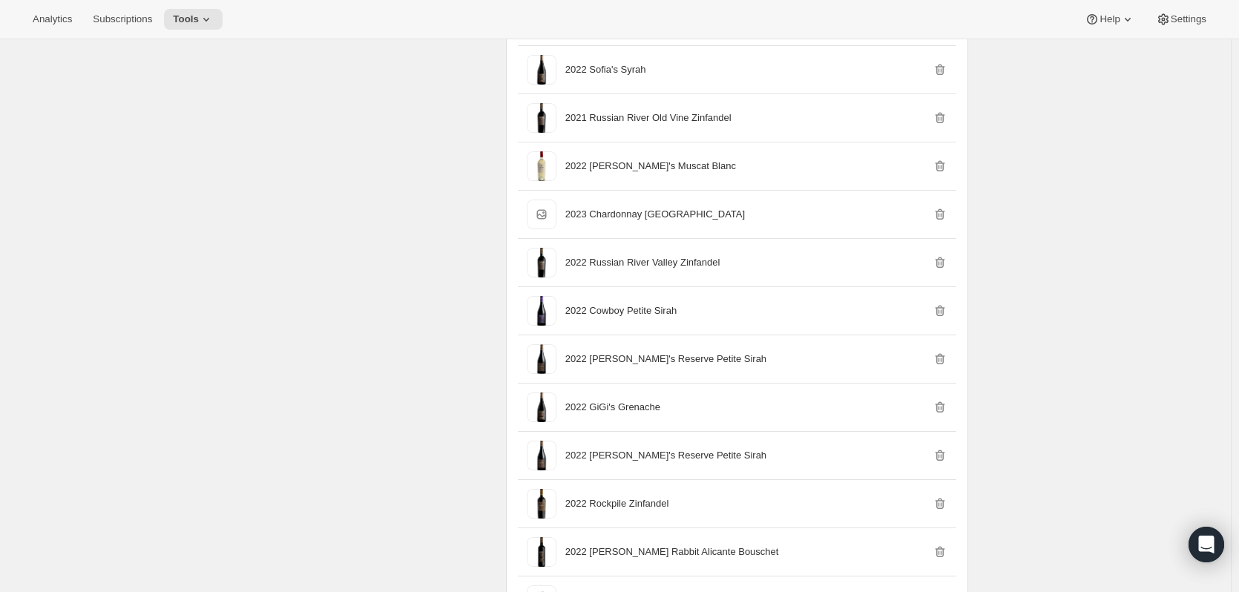
scroll to position [2077, 0]
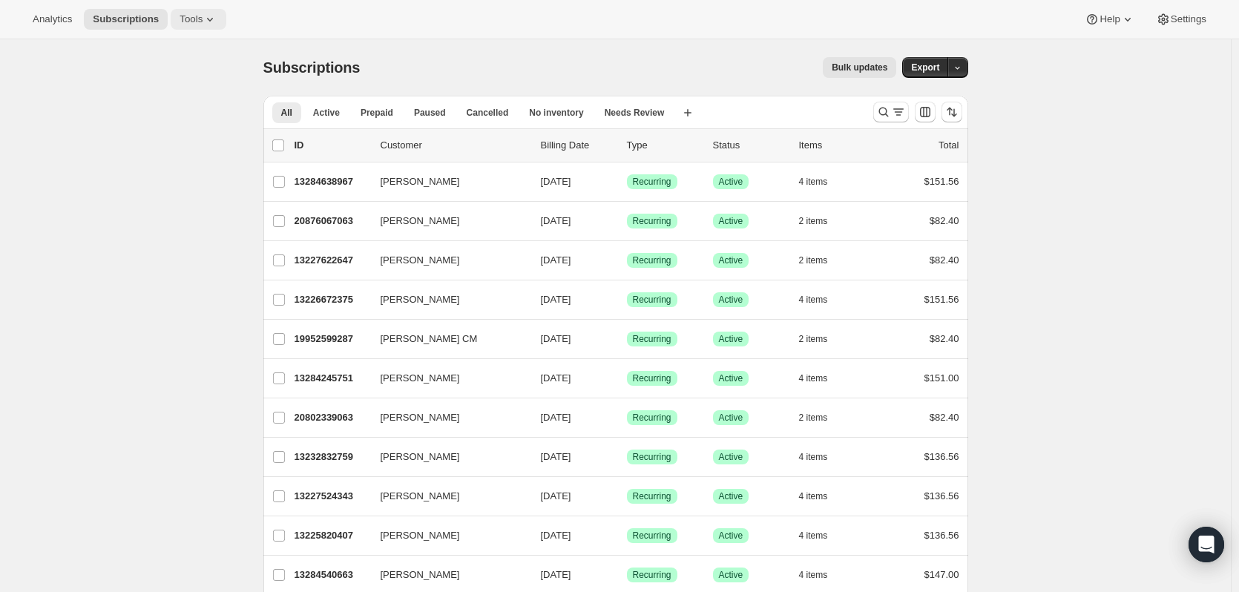
click at [183, 23] on span "Tools" at bounding box center [190, 19] width 23 height 12
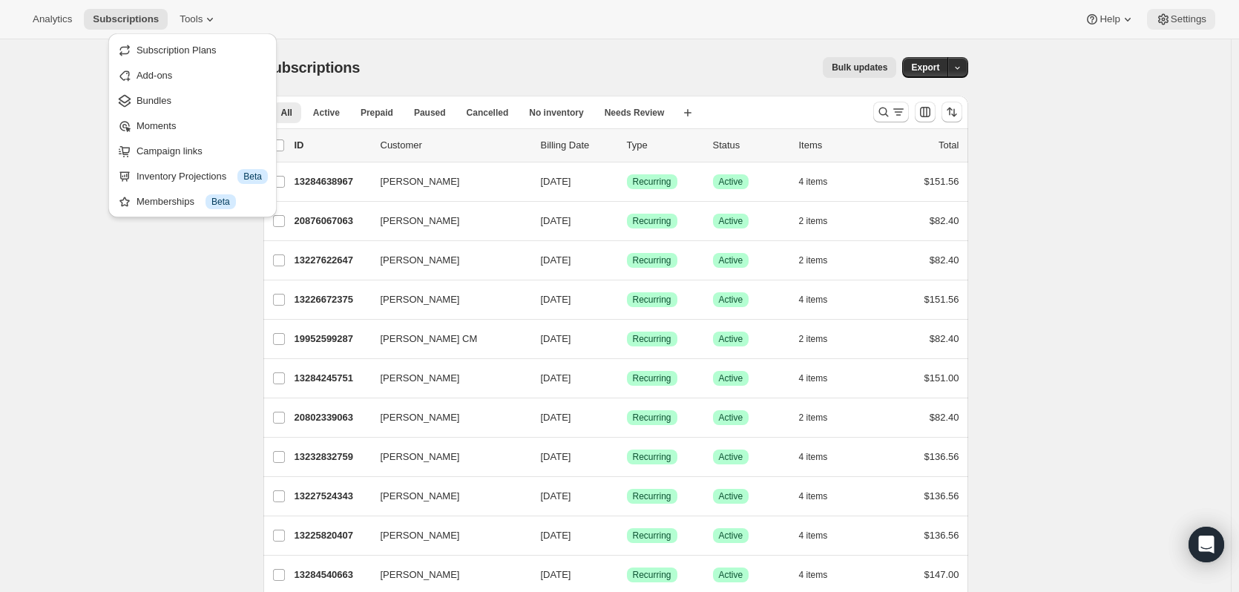
click at [1201, 24] on span "Settings" at bounding box center [1188, 19] width 36 height 12
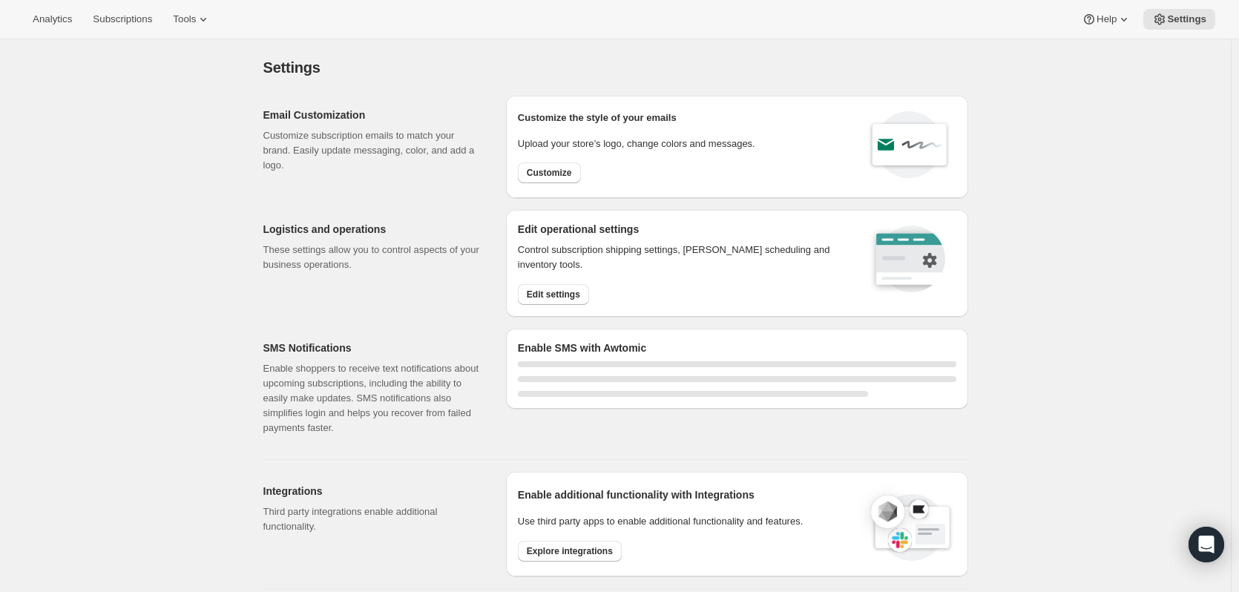
select select "22:00"
select select "09:00"
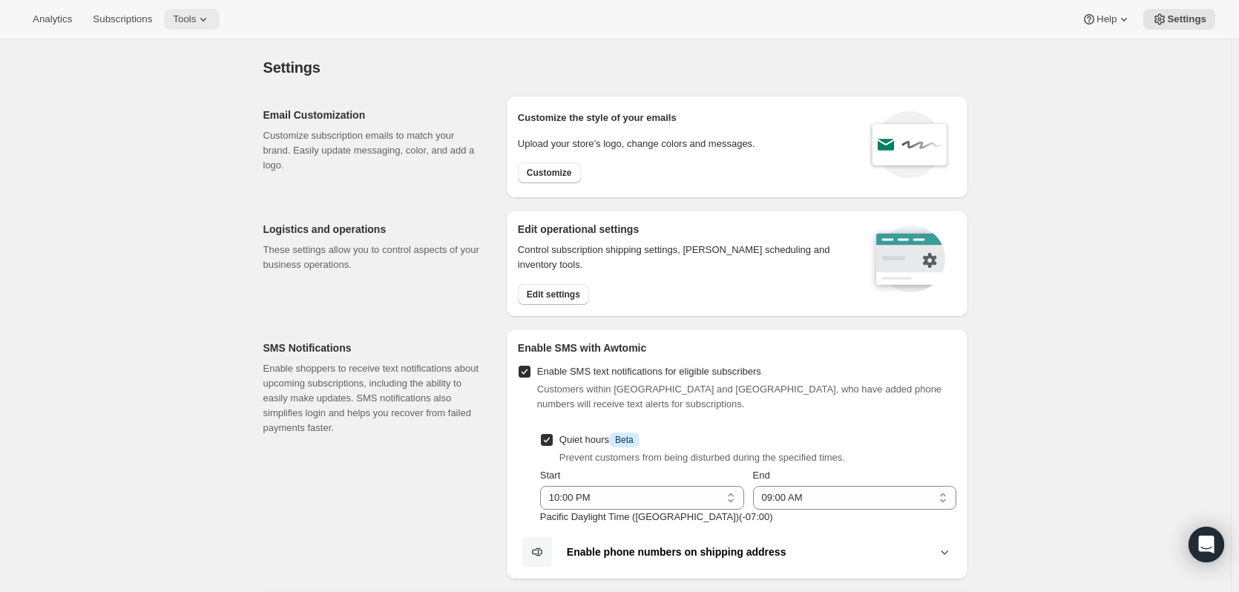
click at [192, 12] on button "Tools" at bounding box center [192, 19] width 56 height 21
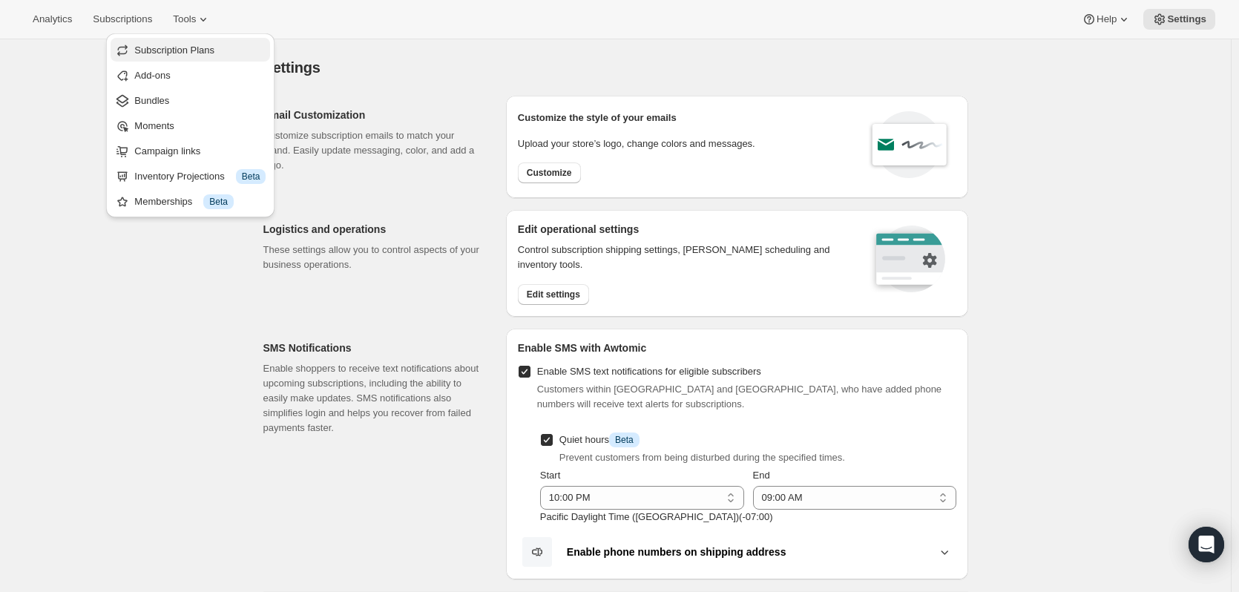
click at [185, 56] on span "Subscription Plans" at bounding box center [199, 50] width 131 height 15
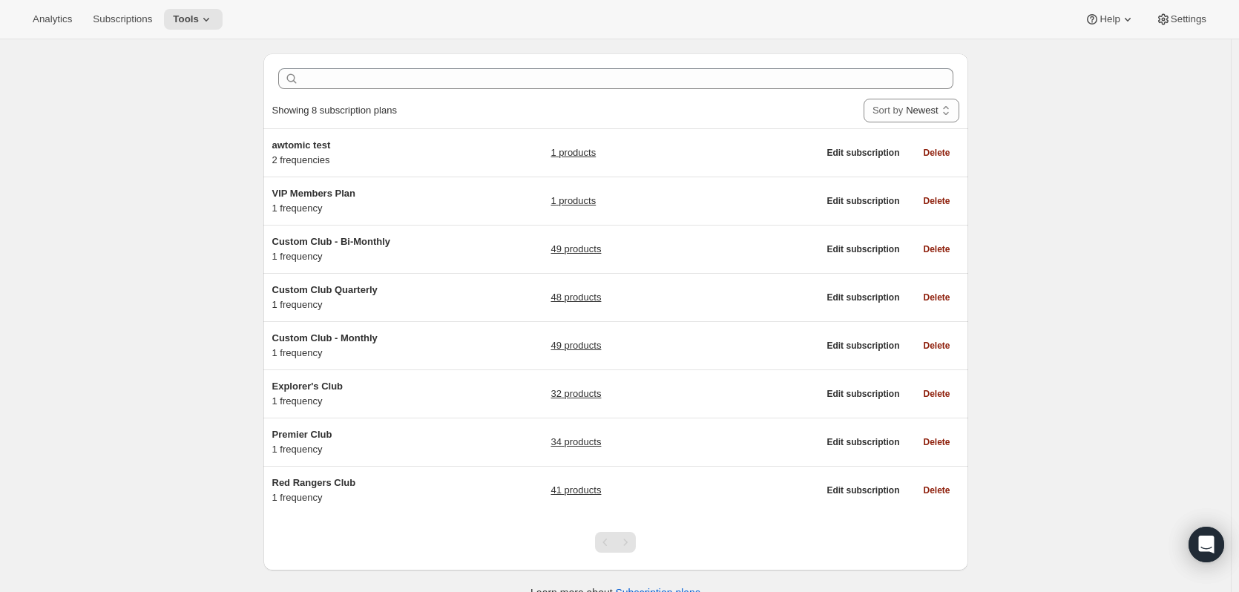
scroll to position [65, 0]
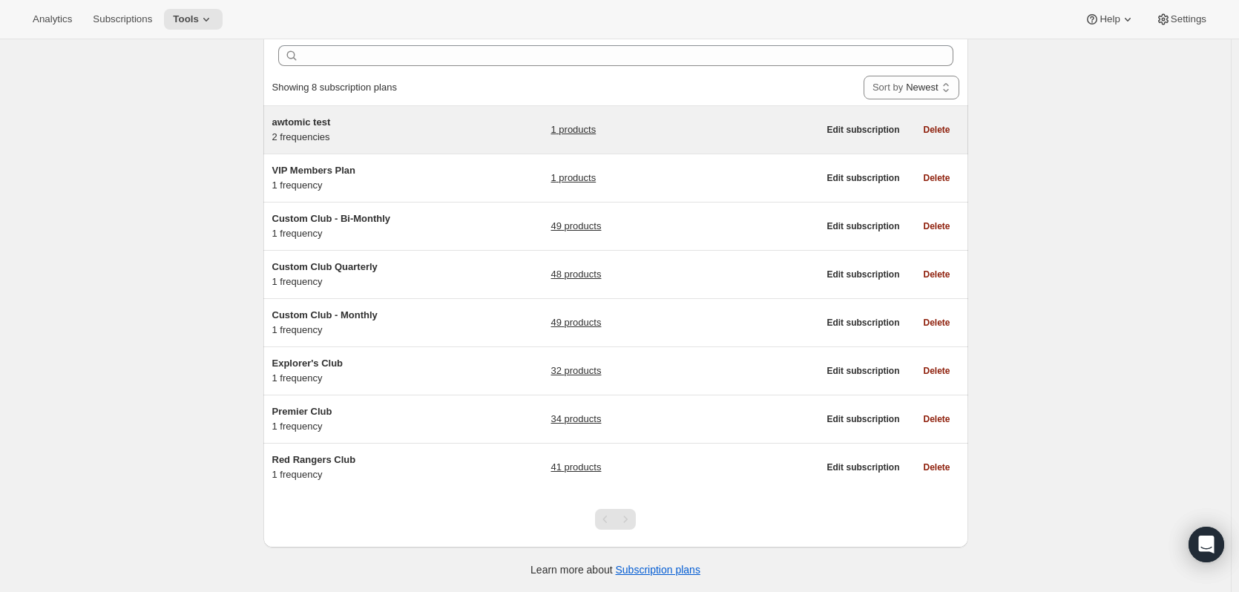
click at [583, 132] on link "1 products" at bounding box center [572, 129] width 45 height 15
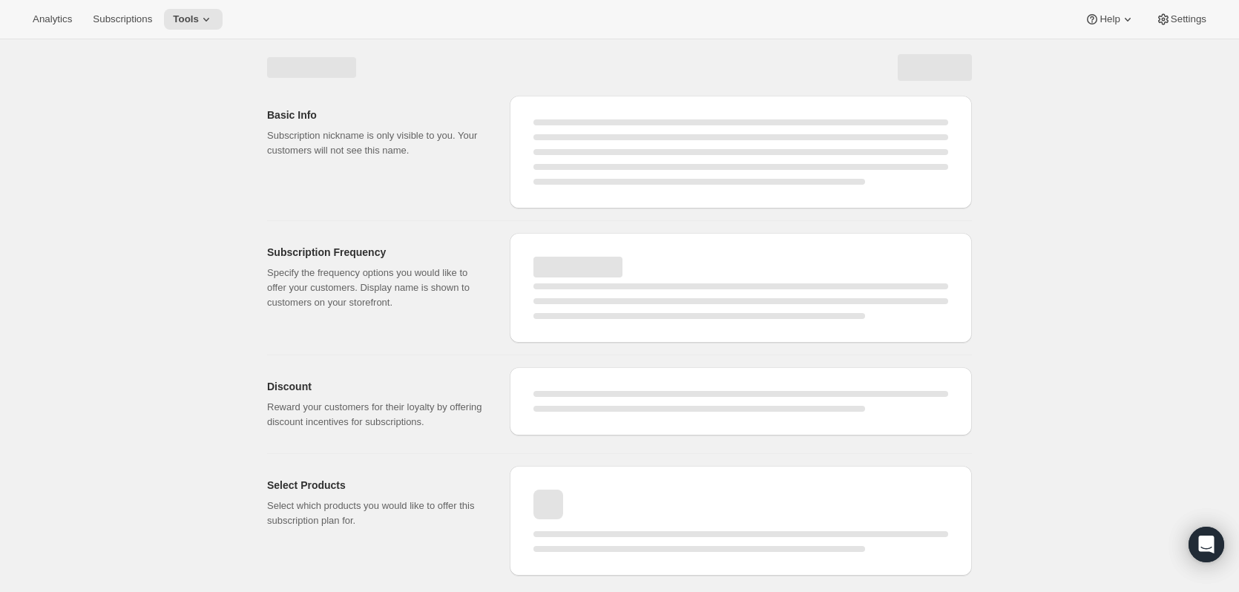
select select "WEEK"
select select "MONTH"
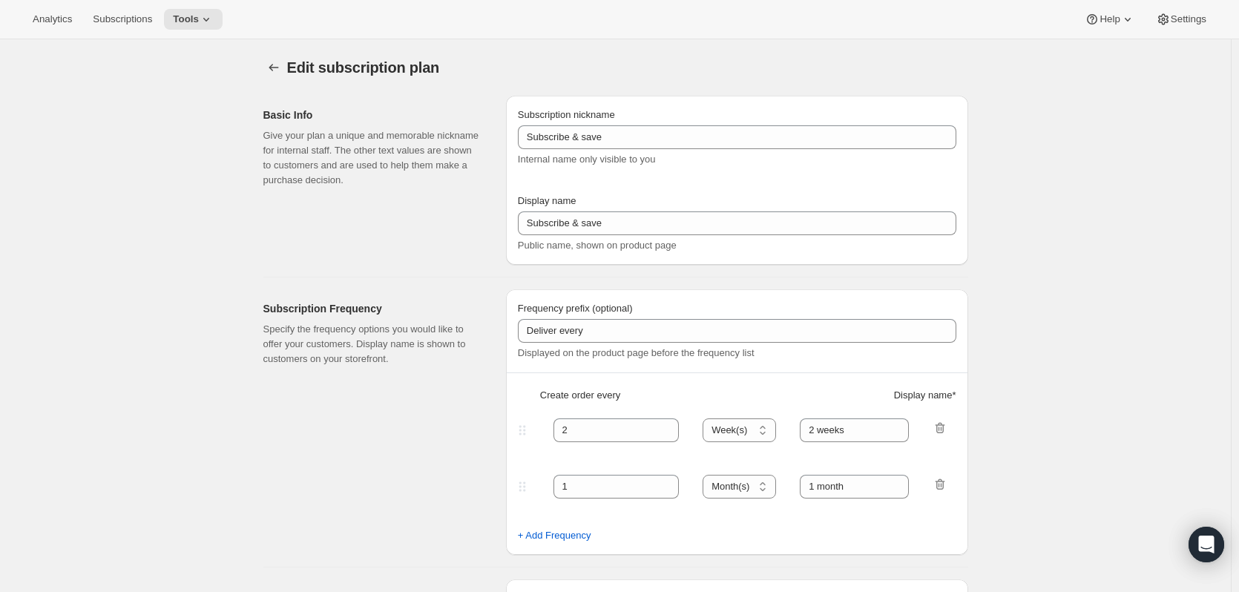
type input "awtomic test"
click at [273, 69] on icon "Subscription plans" at bounding box center [273, 67] width 15 height 15
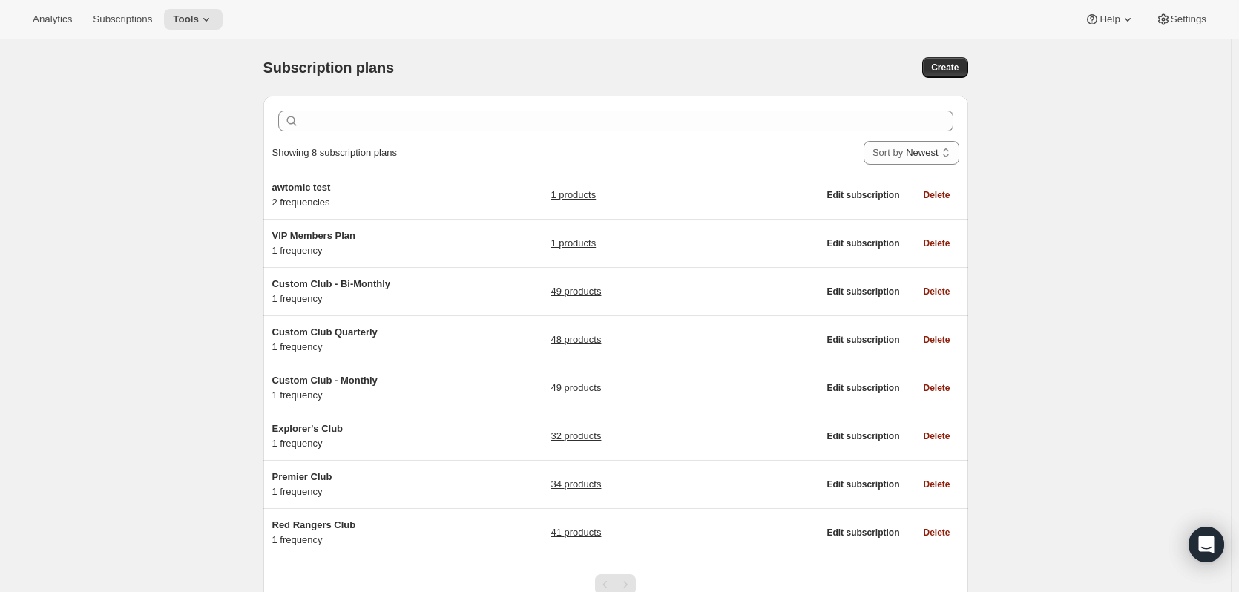
click at [102, 247] on div "Subscription plans. This page is ready Subscription plans Create Clear Showing …" at bounding box center [615, 348] width 1231 height 618
click at [1205, 545] on icon "Open Intercom Messenger" at bounding box center [1205, 544] width 17 height 19
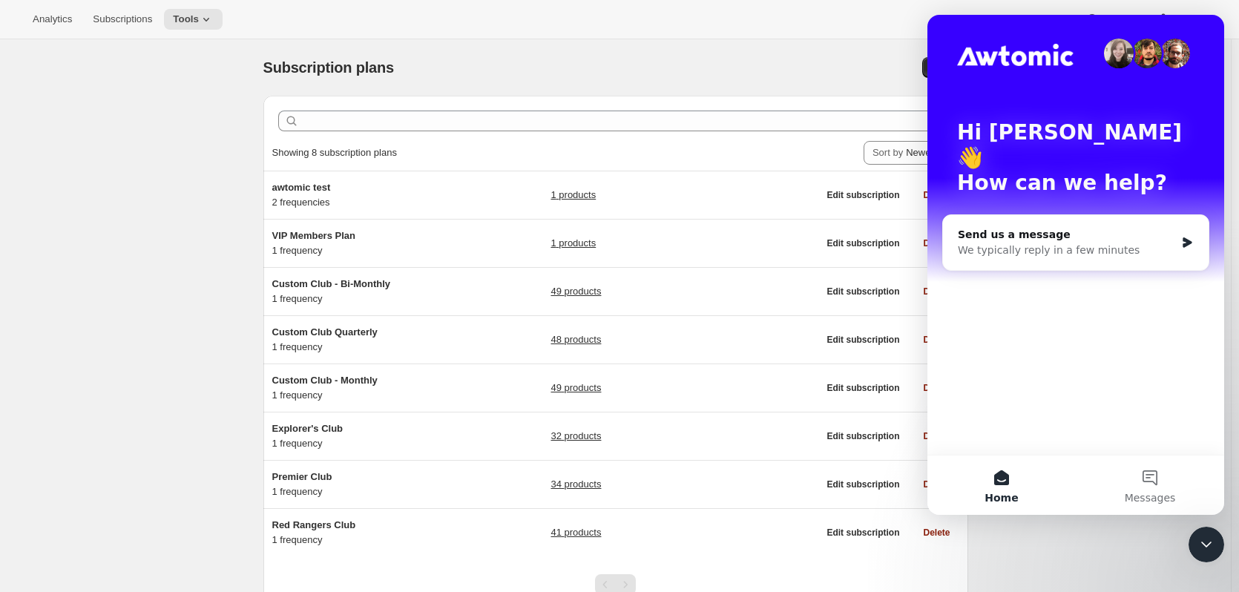
click at [1061, 545] on div "Subscription plans. This page is ready Subscription plans Create Clear Showing …" at bounding box center [615, 348] width 1231 height 618
click at [789, 86] on div "Subscription plans. This page is ready Subscription plans Create" at bounding box center [615, 67] width 705 height 56
click at [1209, 544] on icon "Close Intercom Messenger" at bounding box center [1206, 544] width 10 height 6
